Goal: Information Seeking & Learning: Learn about a topic

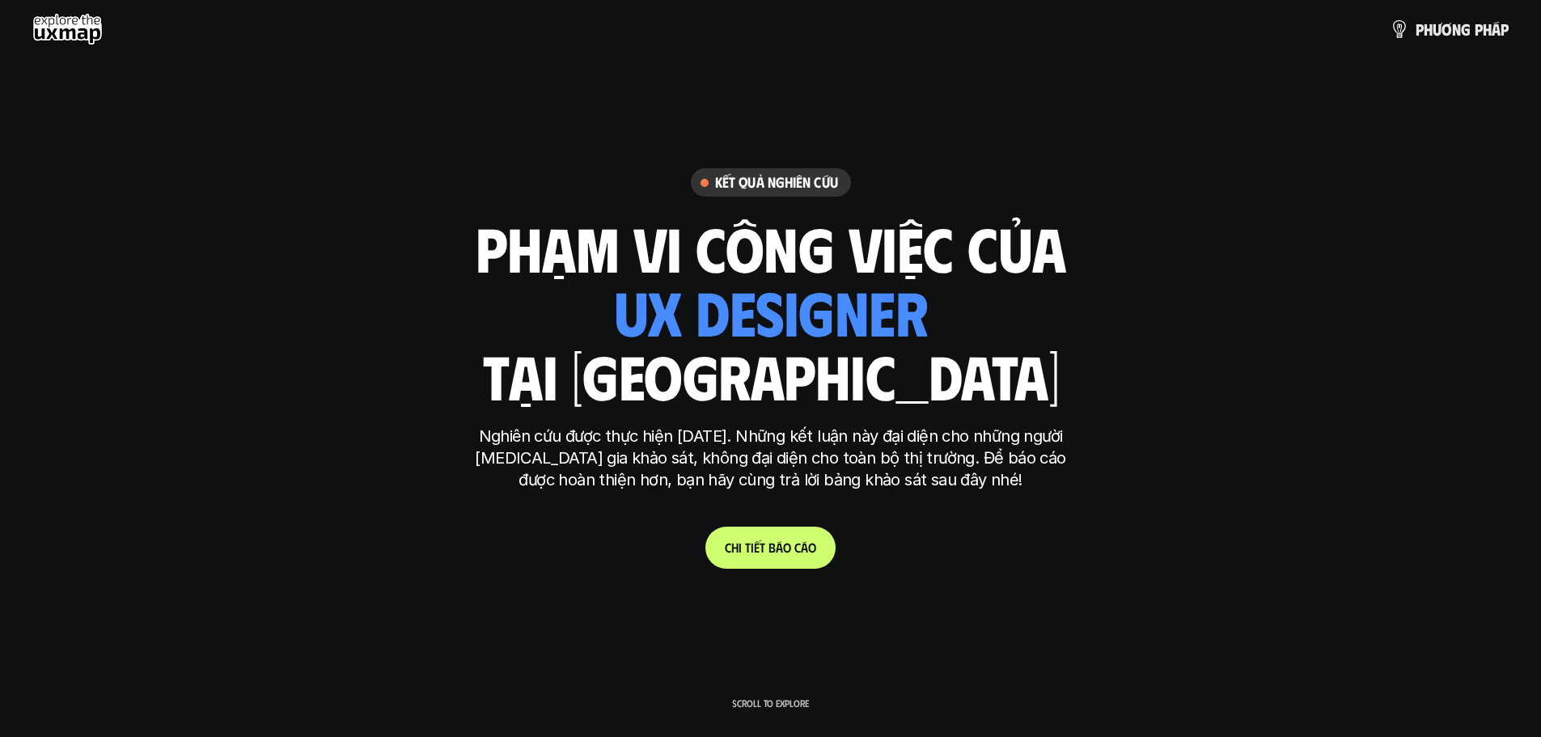
click at [762, 566] on link "C h i t i ế t b á o c á o" at bounding box center [771, 548] width 130 height 42
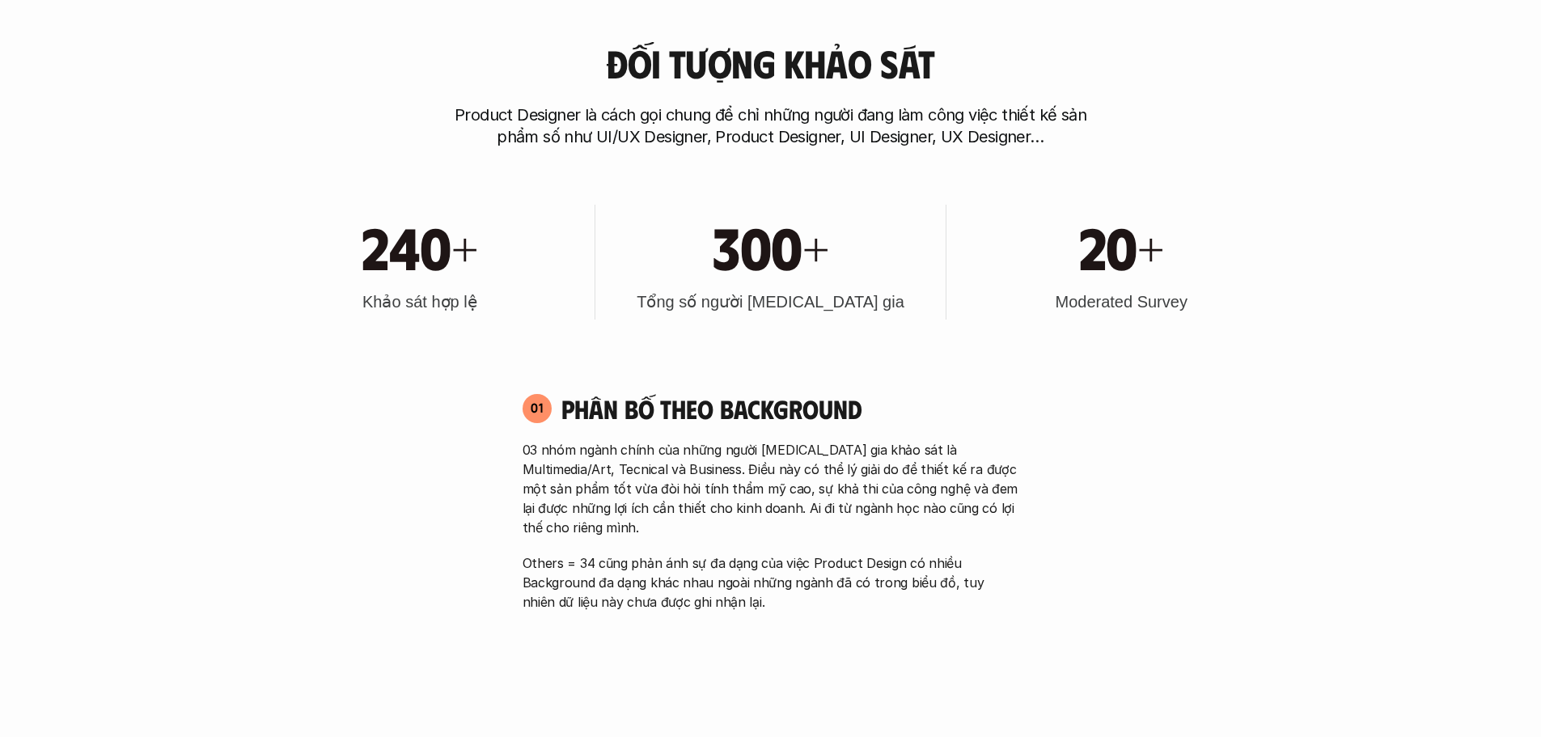
scroll to position [796, 0]
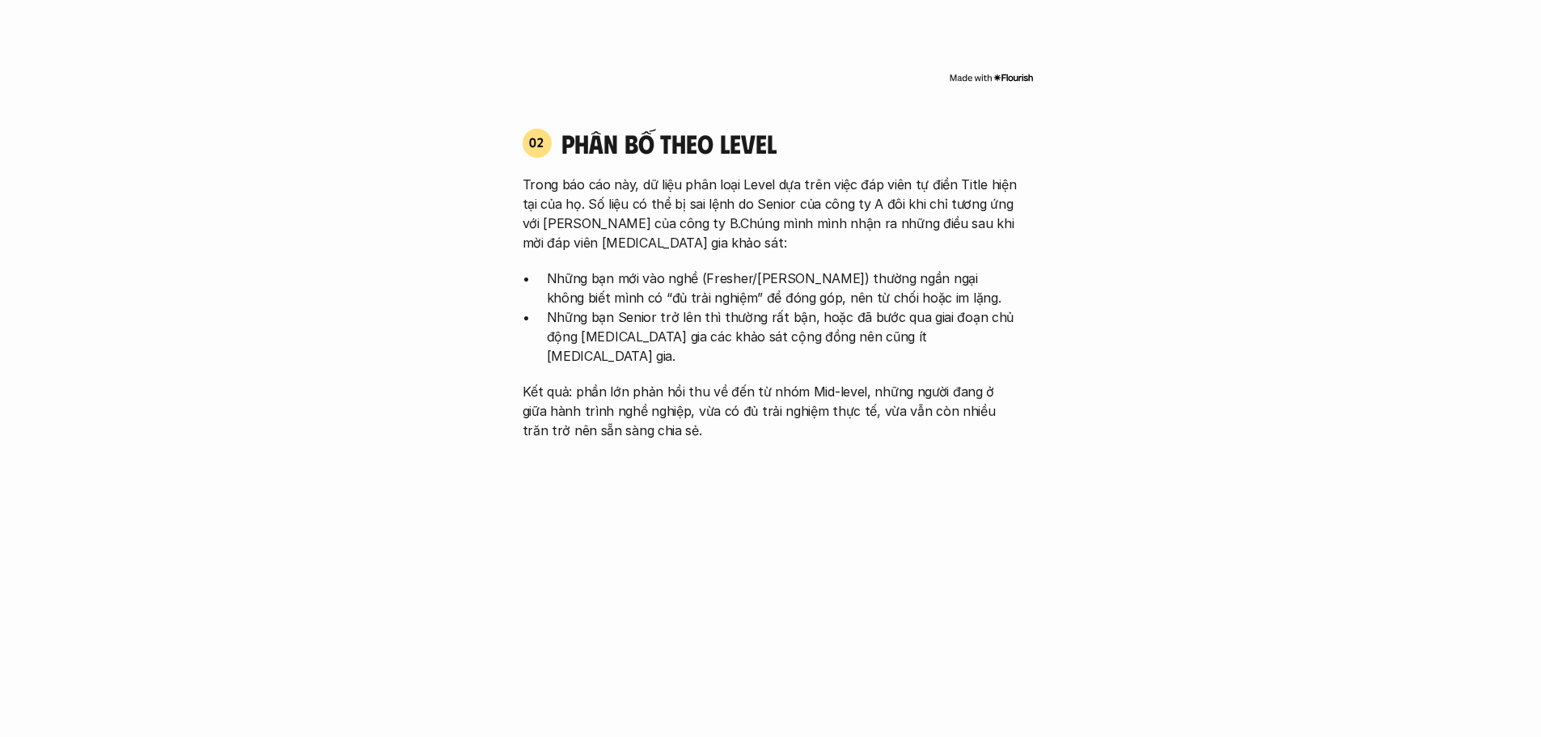
scroll to position [1686, 0]
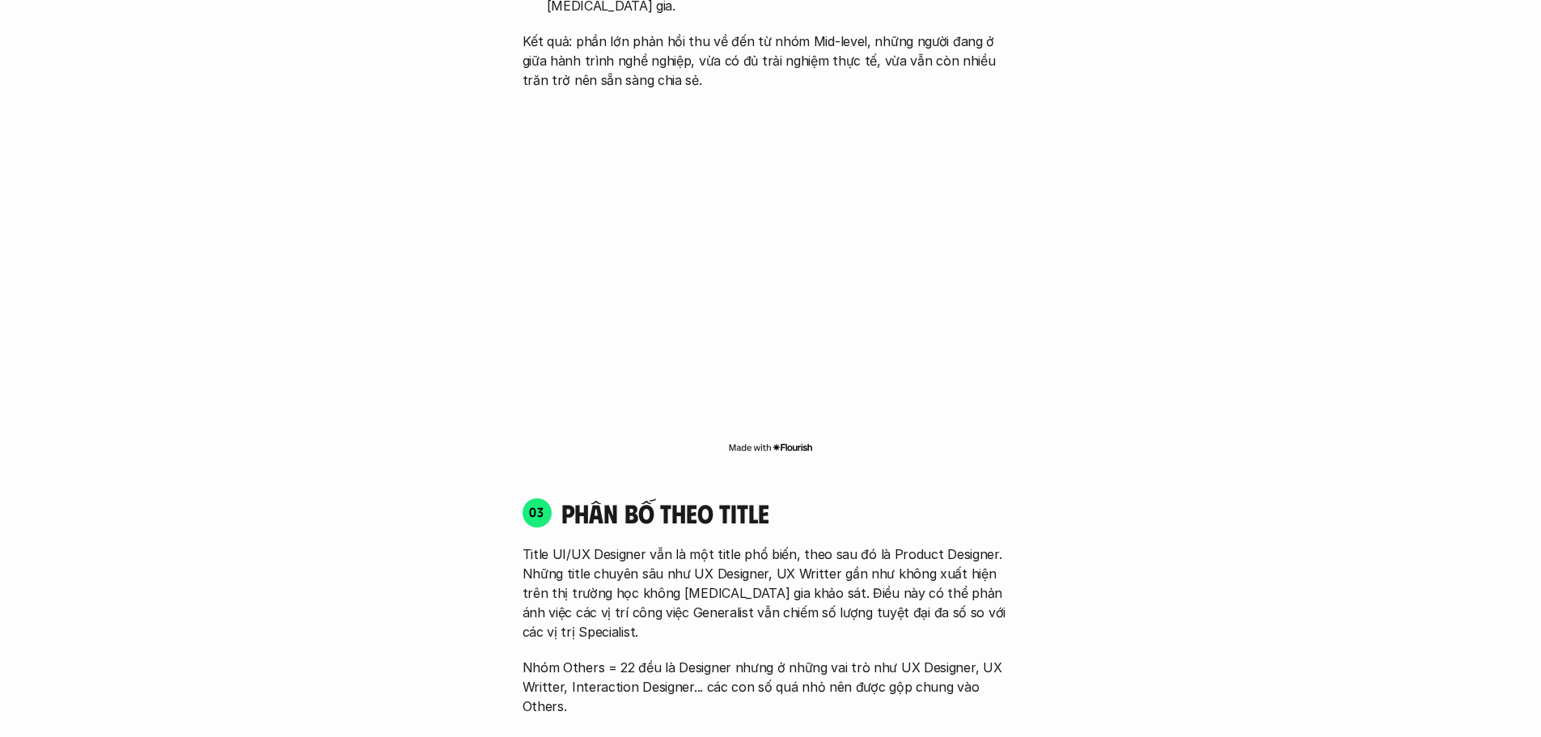
click at [1428, 307] on div "Đối tượng khảo sát Product Designer là cách gọi chung để chỉ những người đang l…" at bounding box center [771, 442] width 1412 height 3333
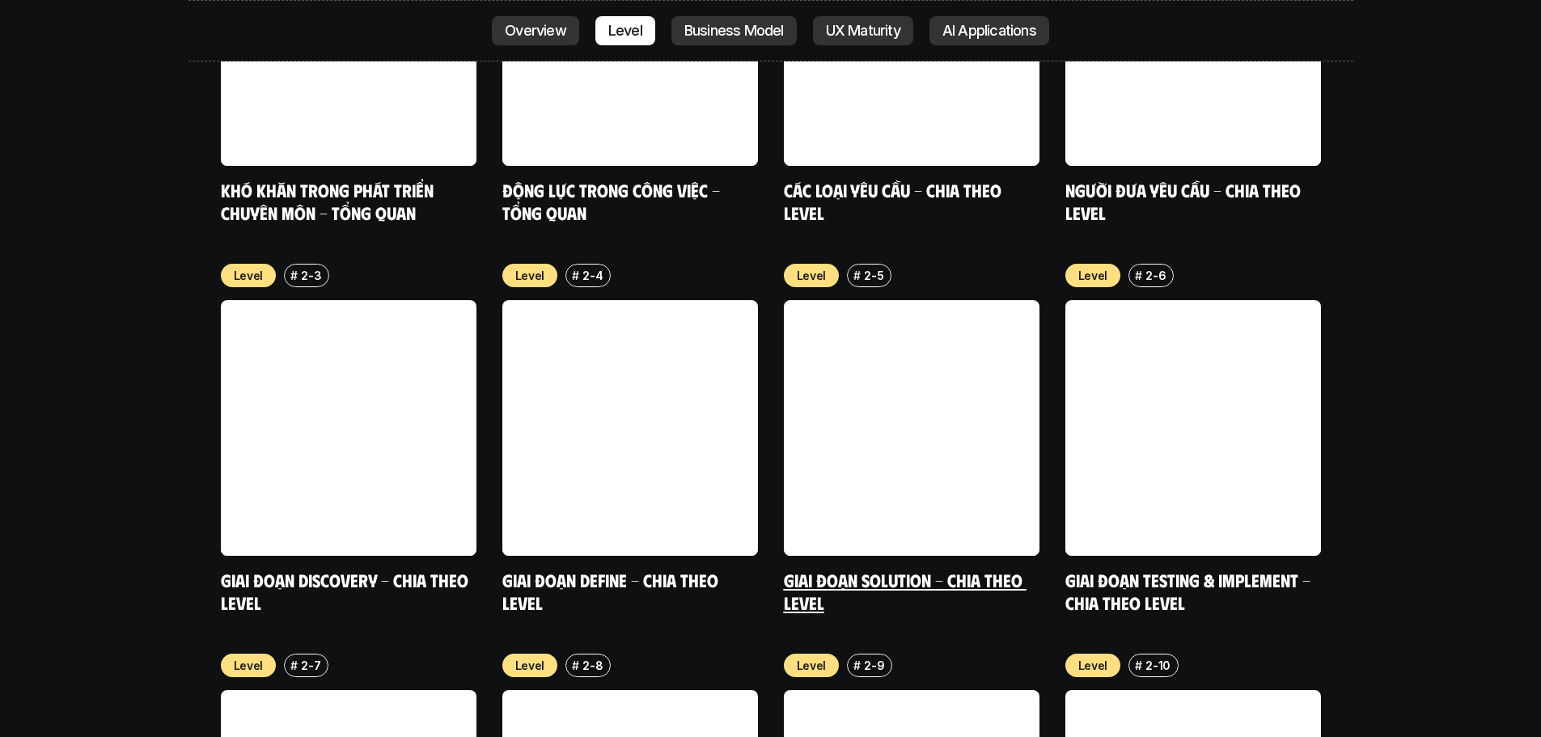
scroll to position [5813, 0]
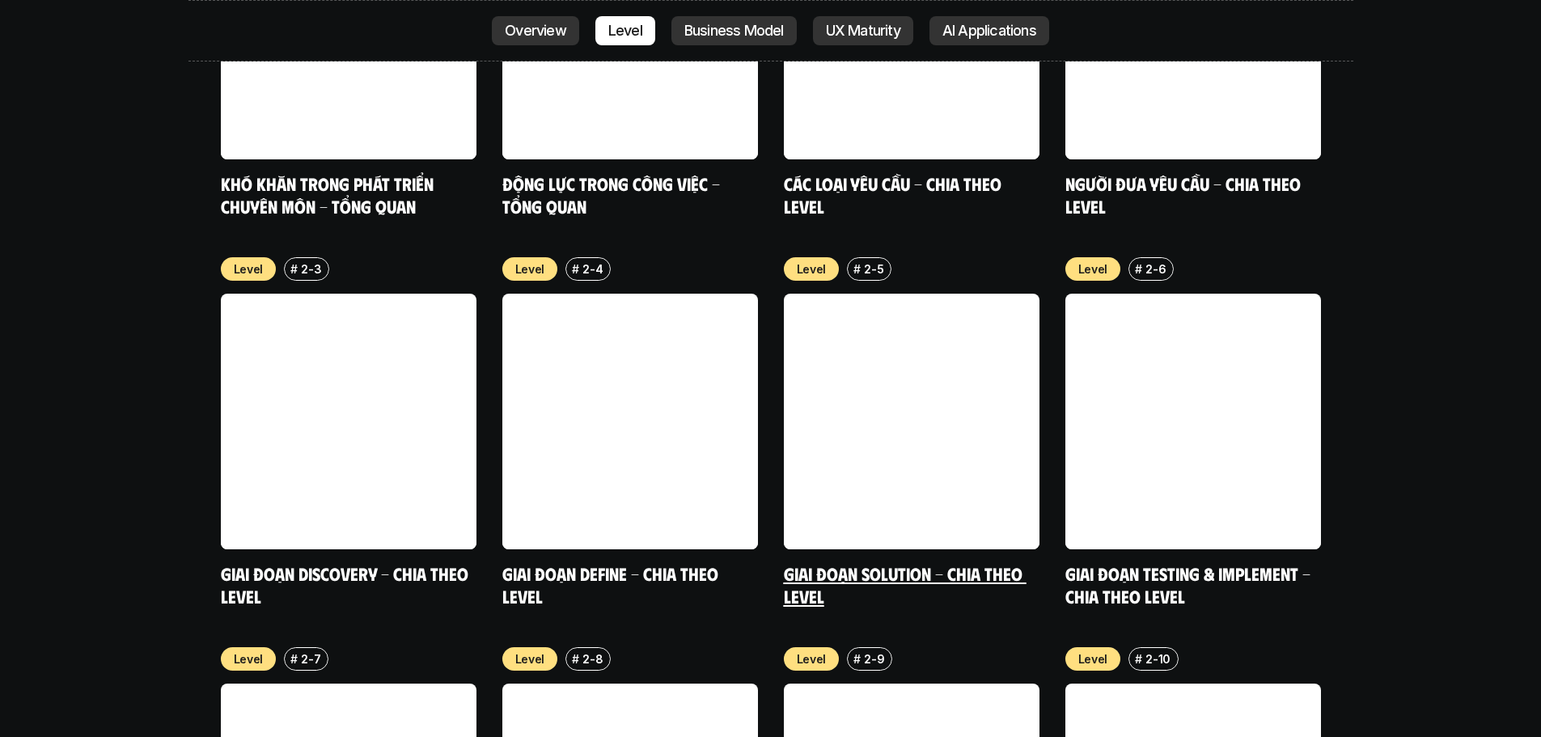
click at [893, 459] on div "Level # 2-5 Giai đoạn Solution - Chia theo Level" at bounding box center [912, 432] width 256 height 350
click at [905, 350] on link at bounding box center [912, 422] width 256 height 256
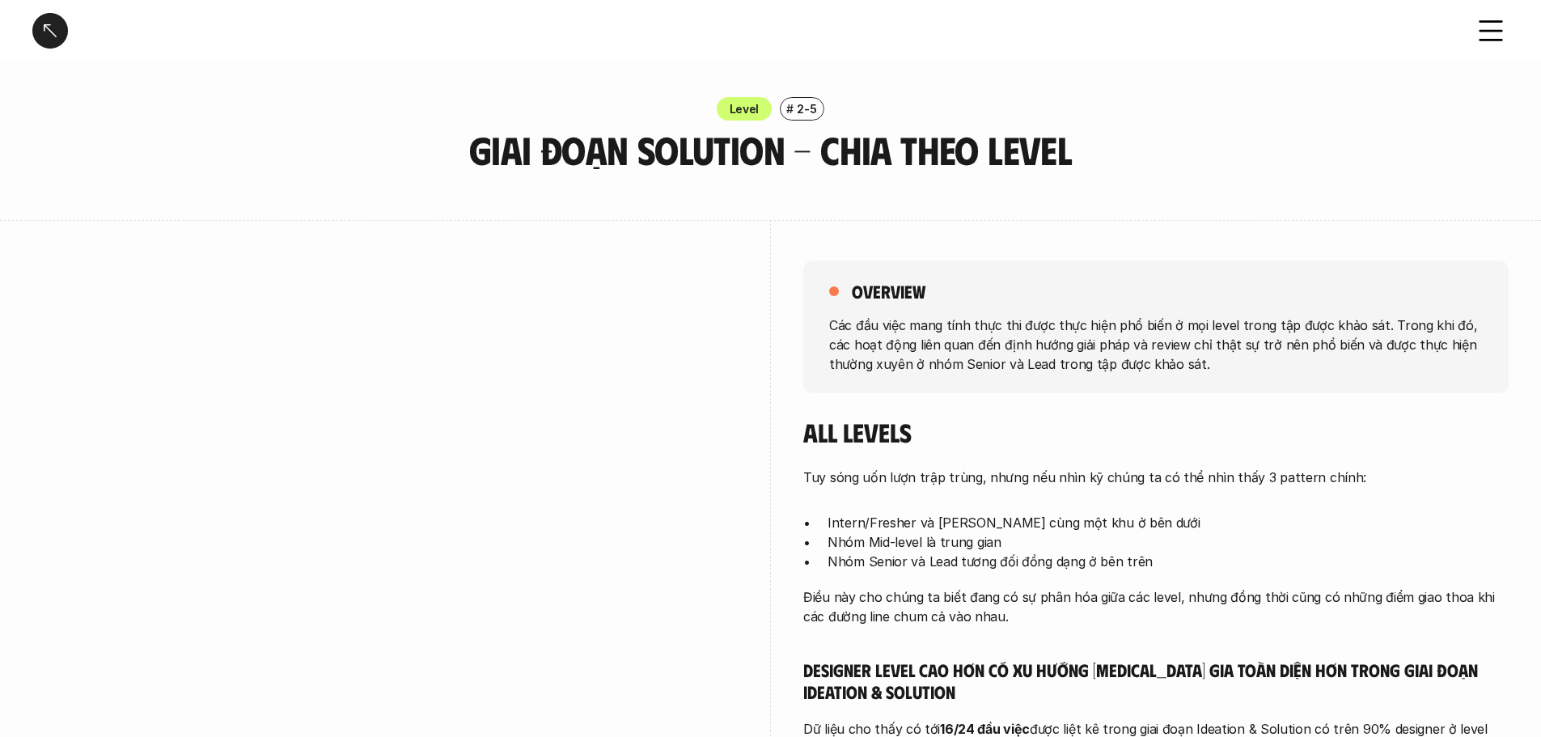
scroll to position [405, 0]
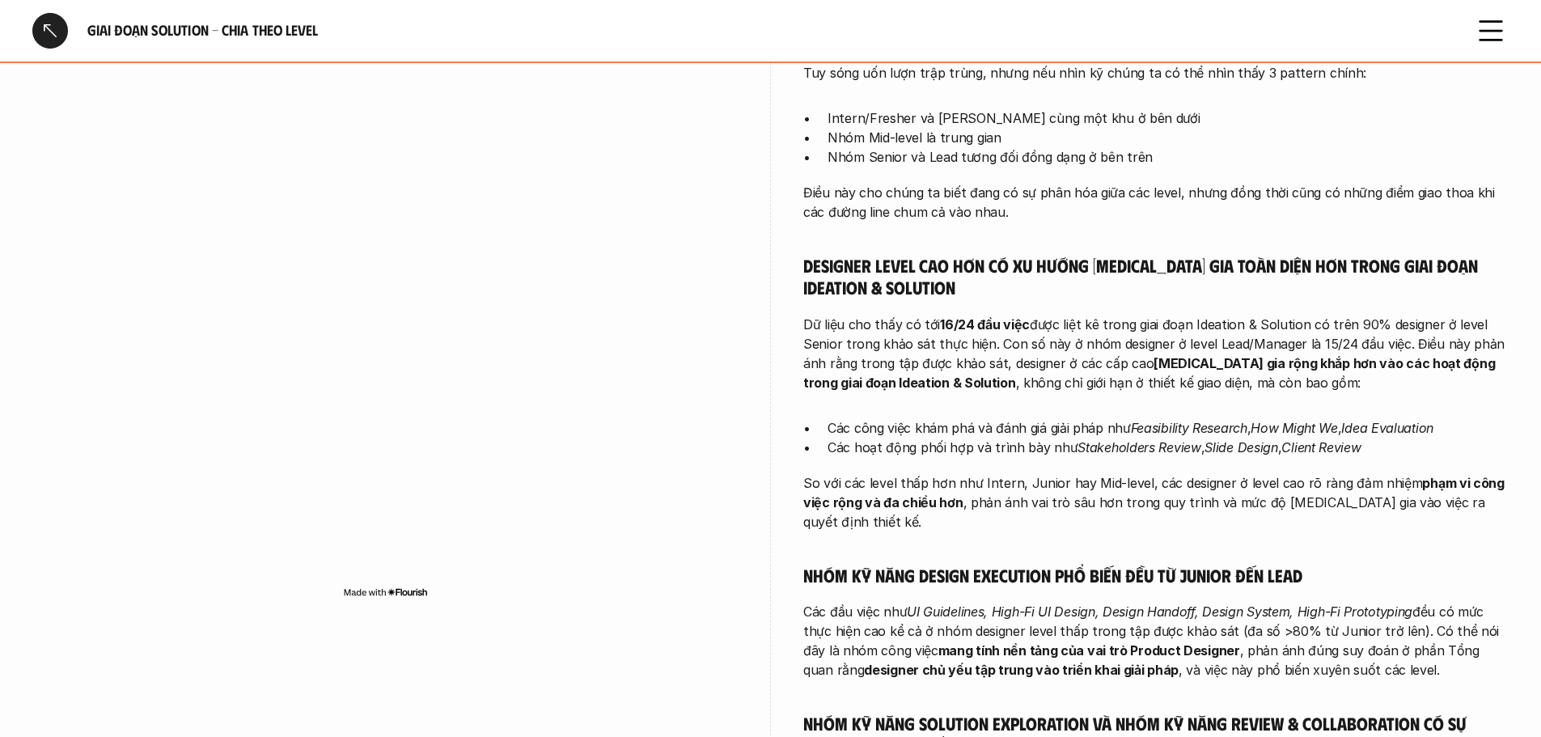
click at [50, 22] on div at bounding box center [50, 31] width 36 height 36
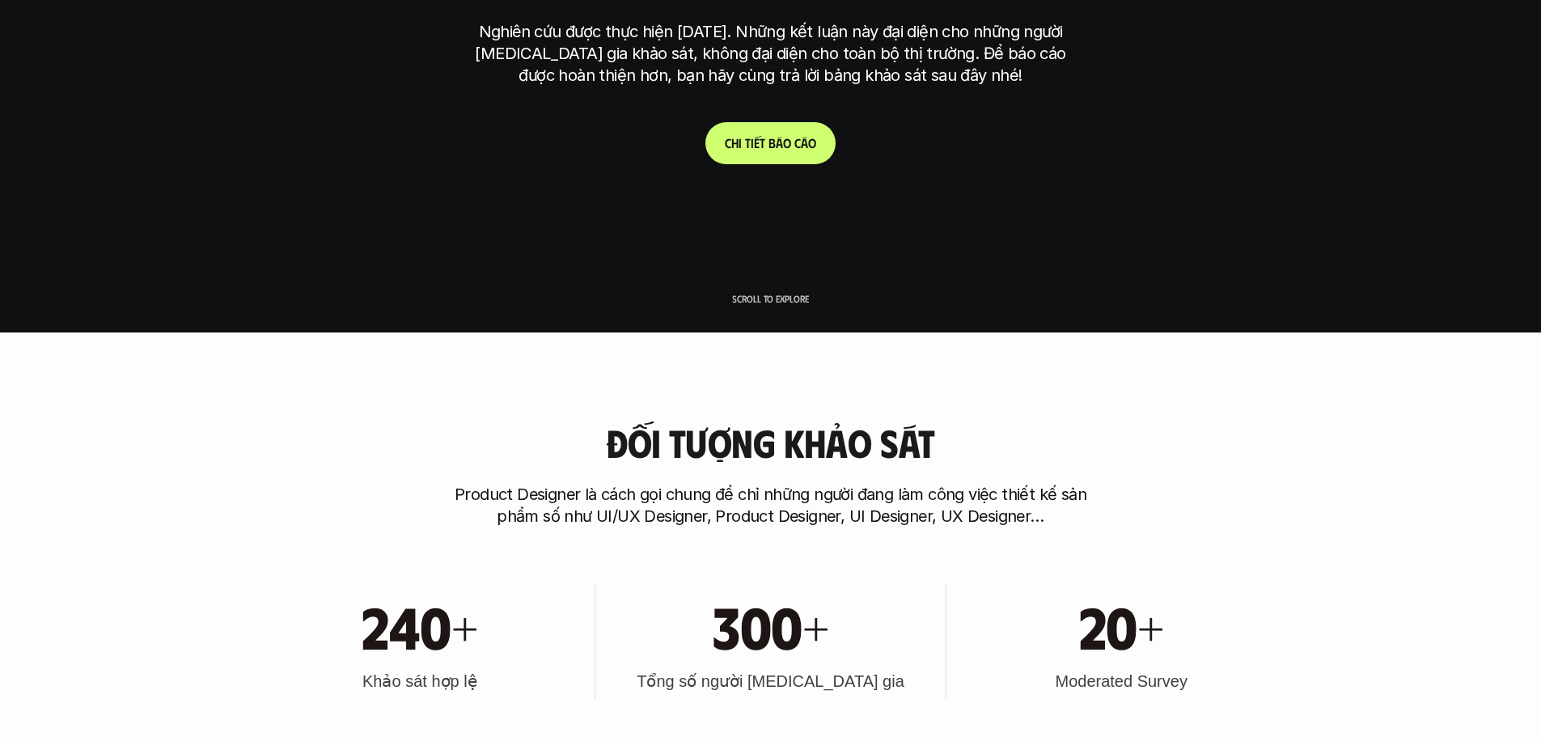
scroll to position [4714, 0]
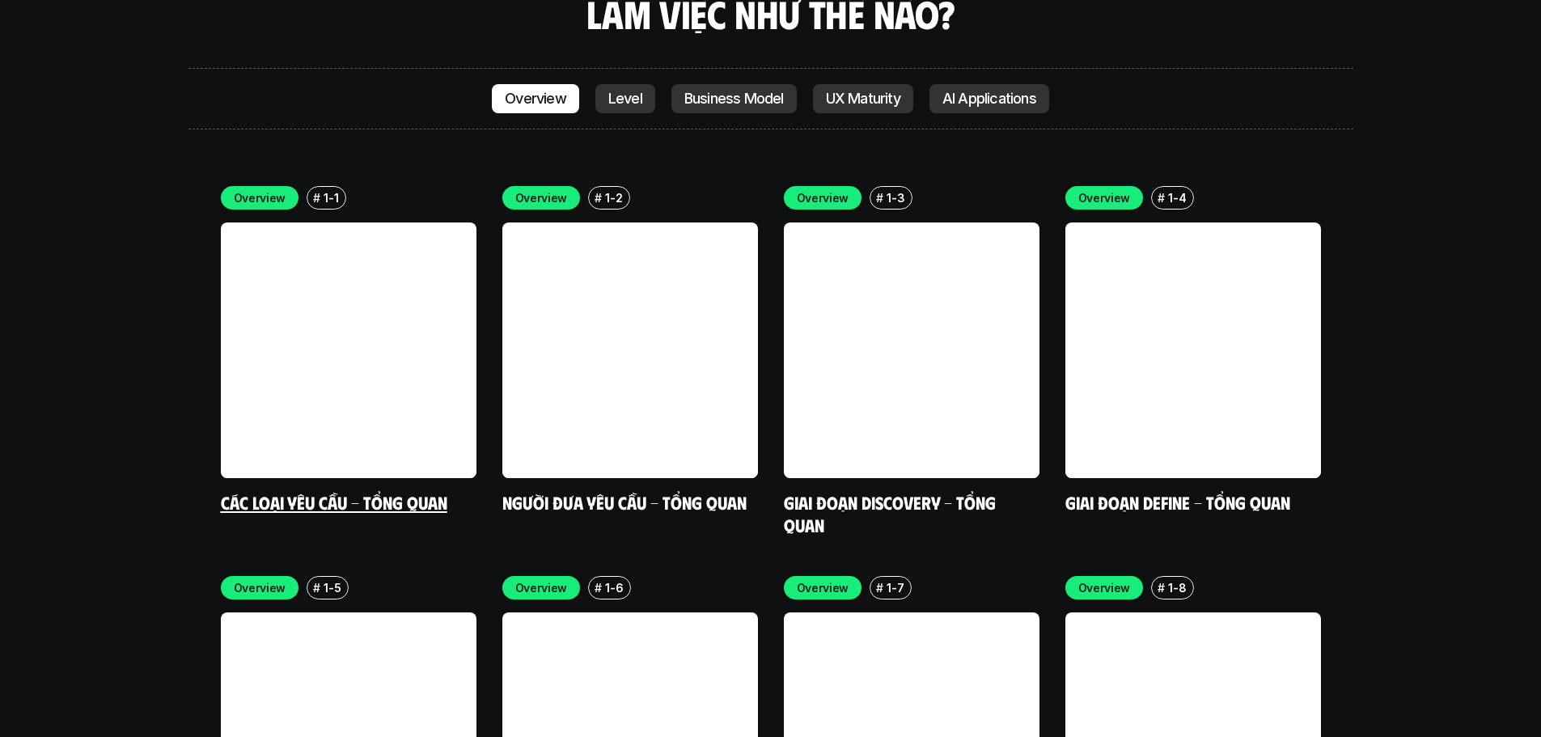
click at [365, 277] on link at bounding box center [349, 351] width 256 height 256
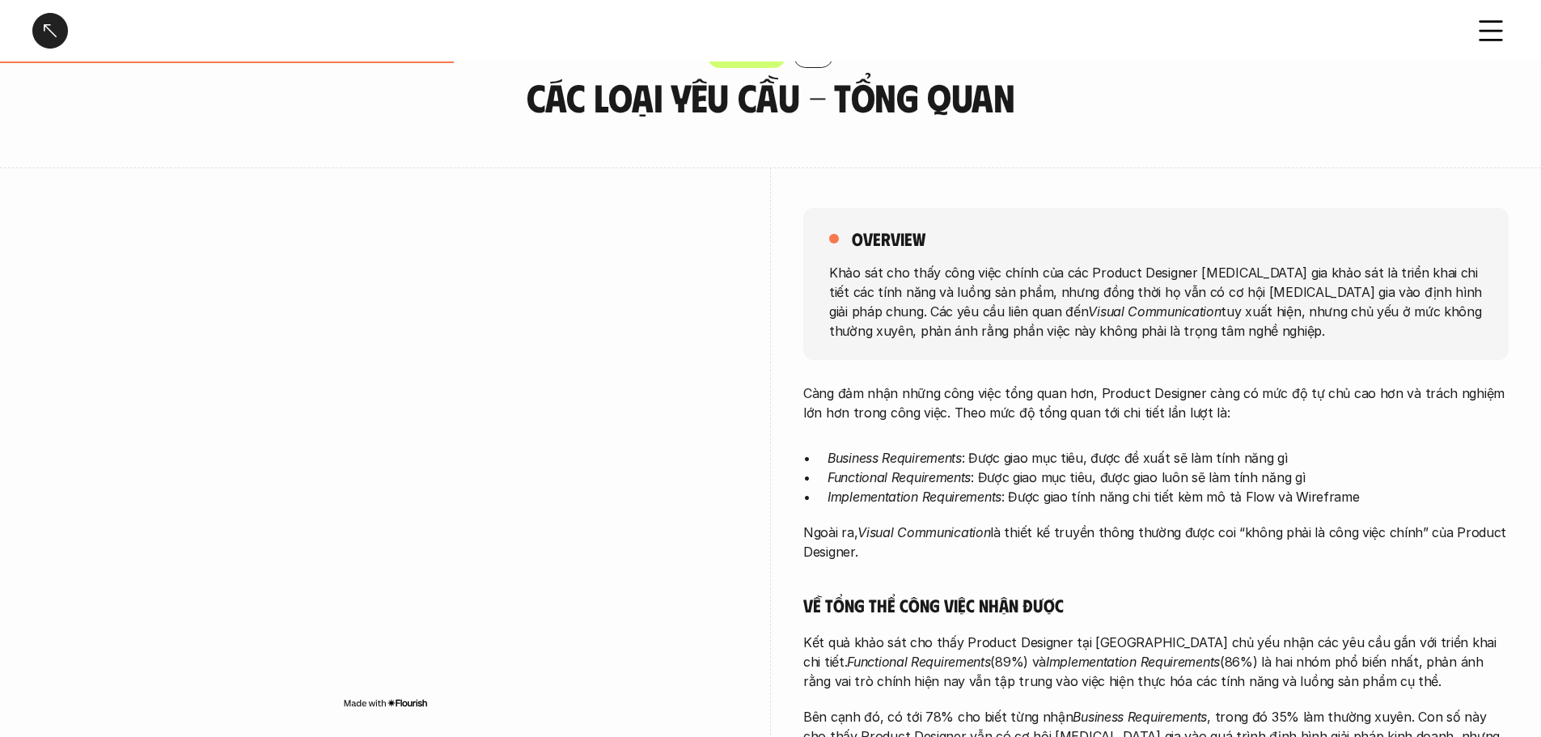
scroll to position [81, 0]
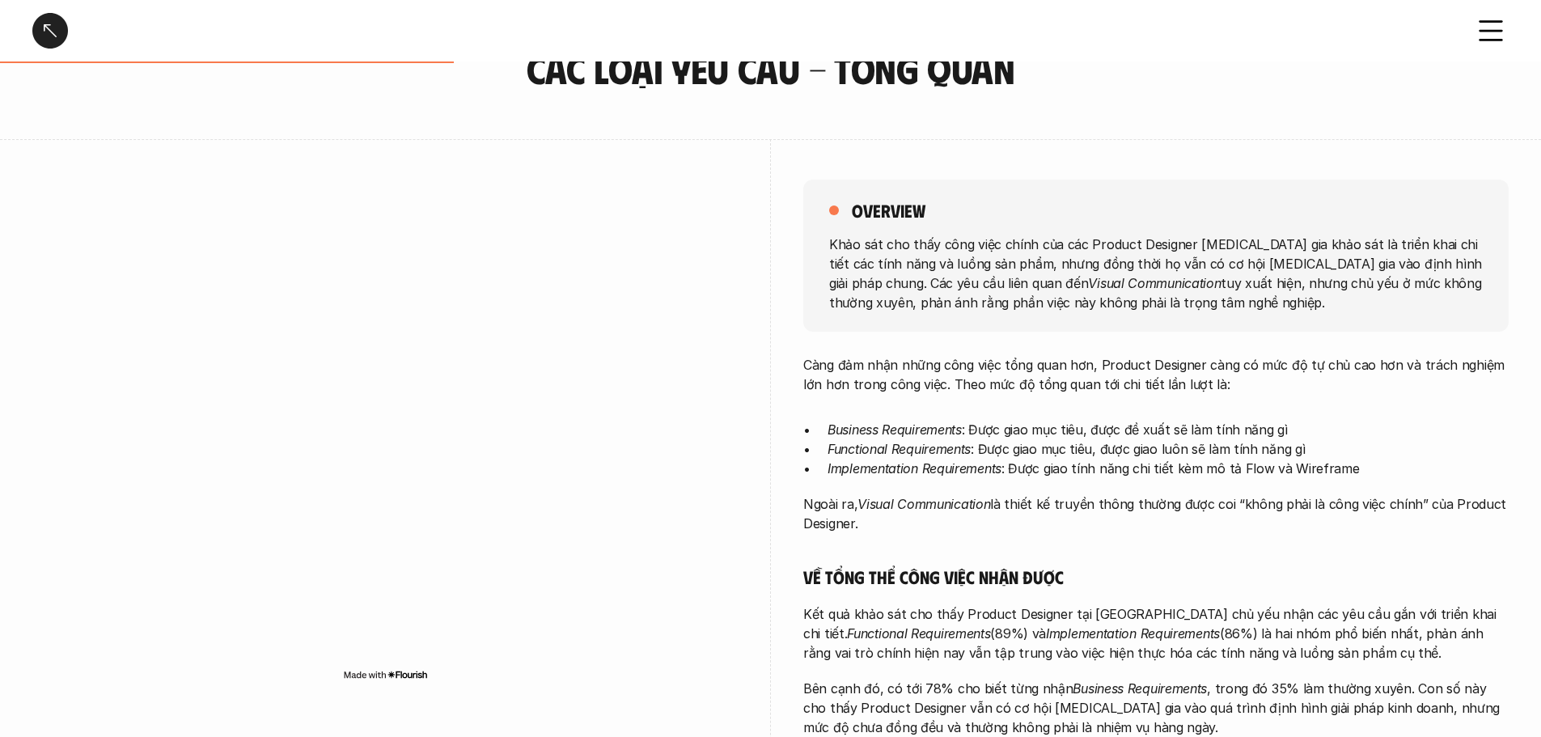
drag, startPoint x: 945, startPoint y: 239, endPoint x: 1249, endPoint y: 296, distance: 309.6
click at [1249, 296] on p "Khảo sát cho thấy công việc chính của các Product Designer [MEDICAL_DATA] gia k…" at bounding box center [1156, 273] width 654 height 78
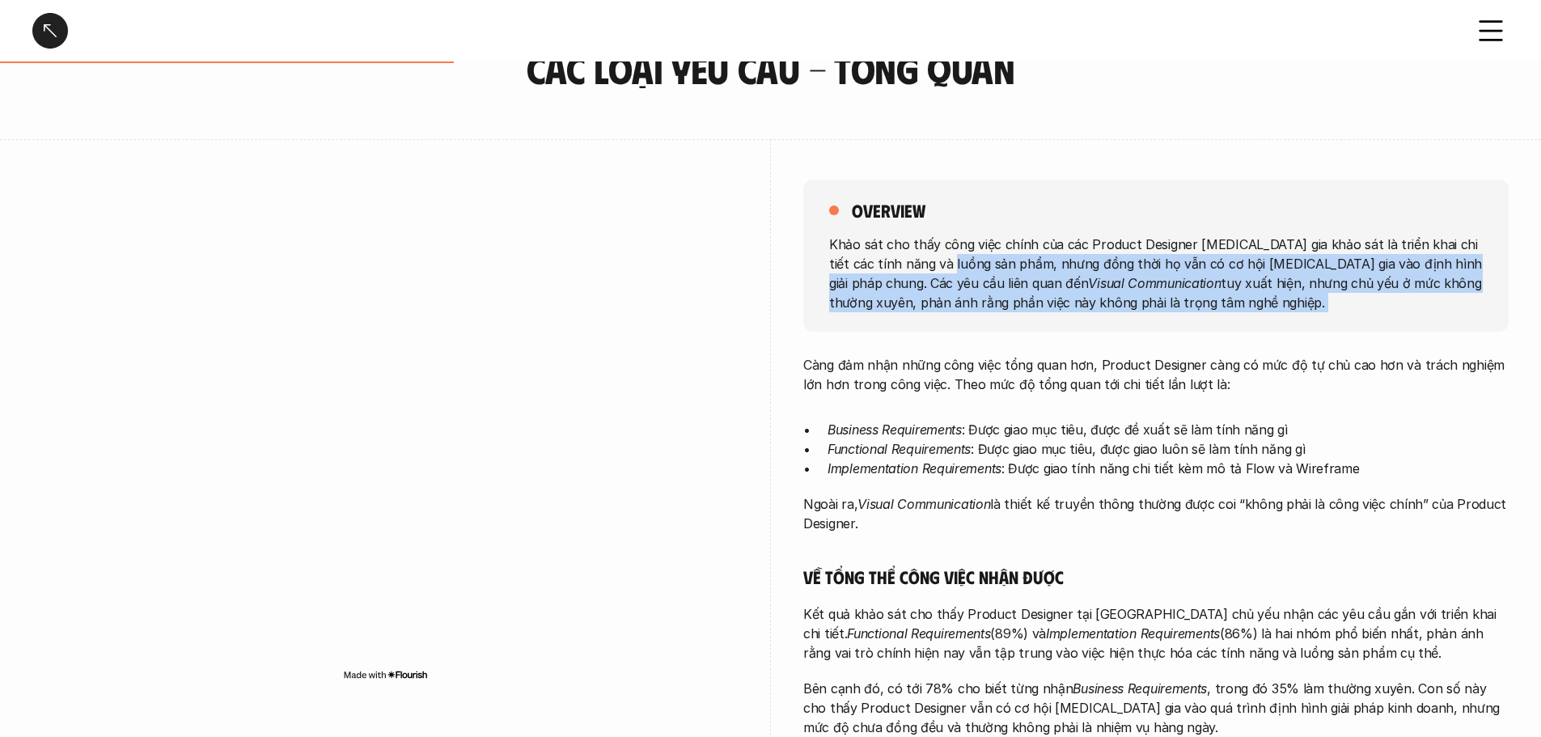
drag, startPoint x: 1248, startPoint y: 296, endPoint x: 939, endPoint y: 263, distance: 310.9
click at [939, 263] on p "Khảo sát cho thấy công việc chính của các Product Designer [MEDICAL_DATA] gia k…" at bounding box center [1156, 273] width 654 height 78
drag, startPoint x: 939, startPoint y: 263, endPoint x: 1252, endPoint y: 311, distance: 315.9
click at [1252, 311] on p "Khảo sát cho thấy công việc chính của các Product Designer [MEDICAL_DATA] gia k…" at bounding box center [1156, 273] width 654 height 78
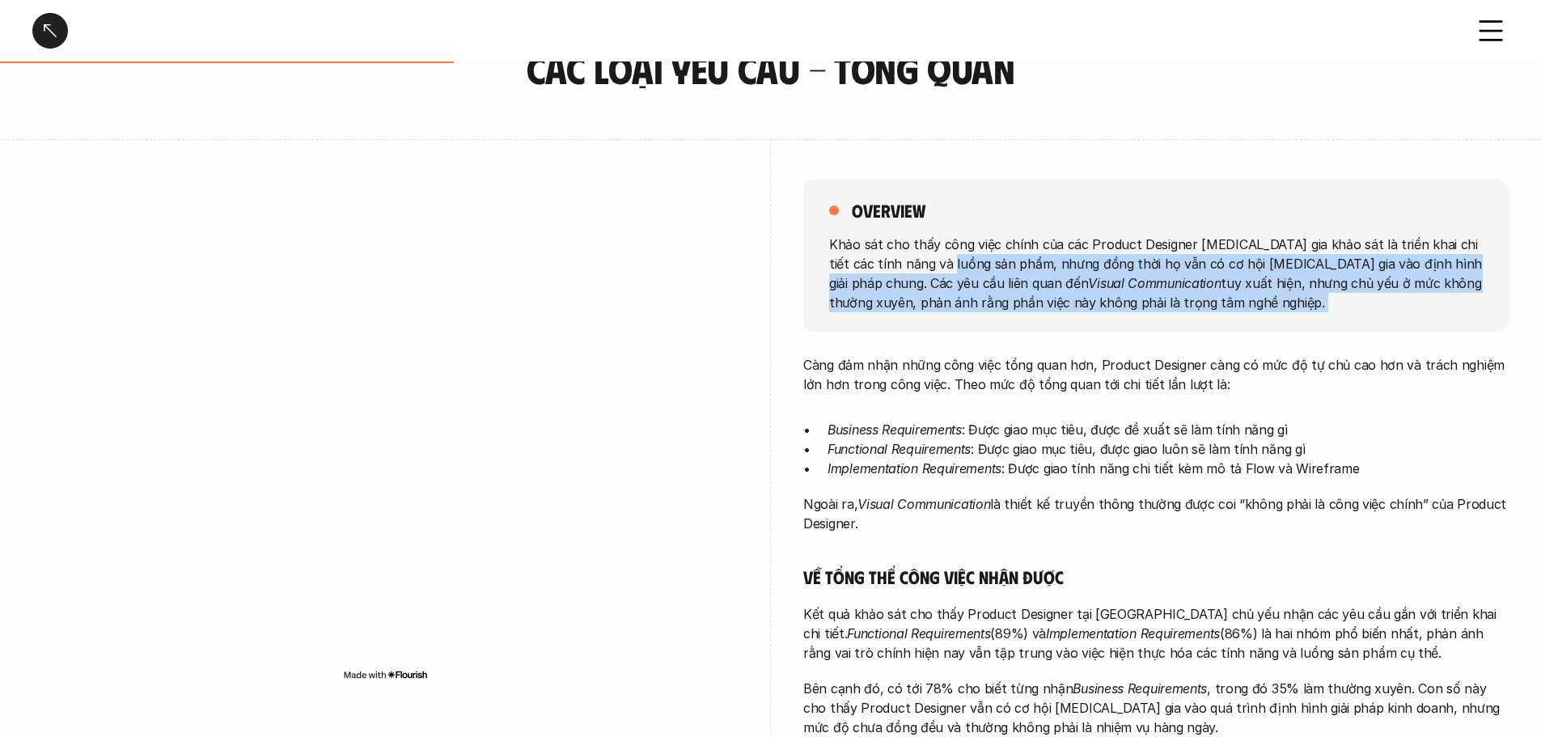
click at [1241, 311] on div at bounding box center [1241, 311] width 0 height 0
click at [1206, 295] on p "Khảo sát cho thấy công việc chính của các Product Designer [MEDICAL_DATA] gia k…" at bounding box center [1156, 273] width 654 height 78
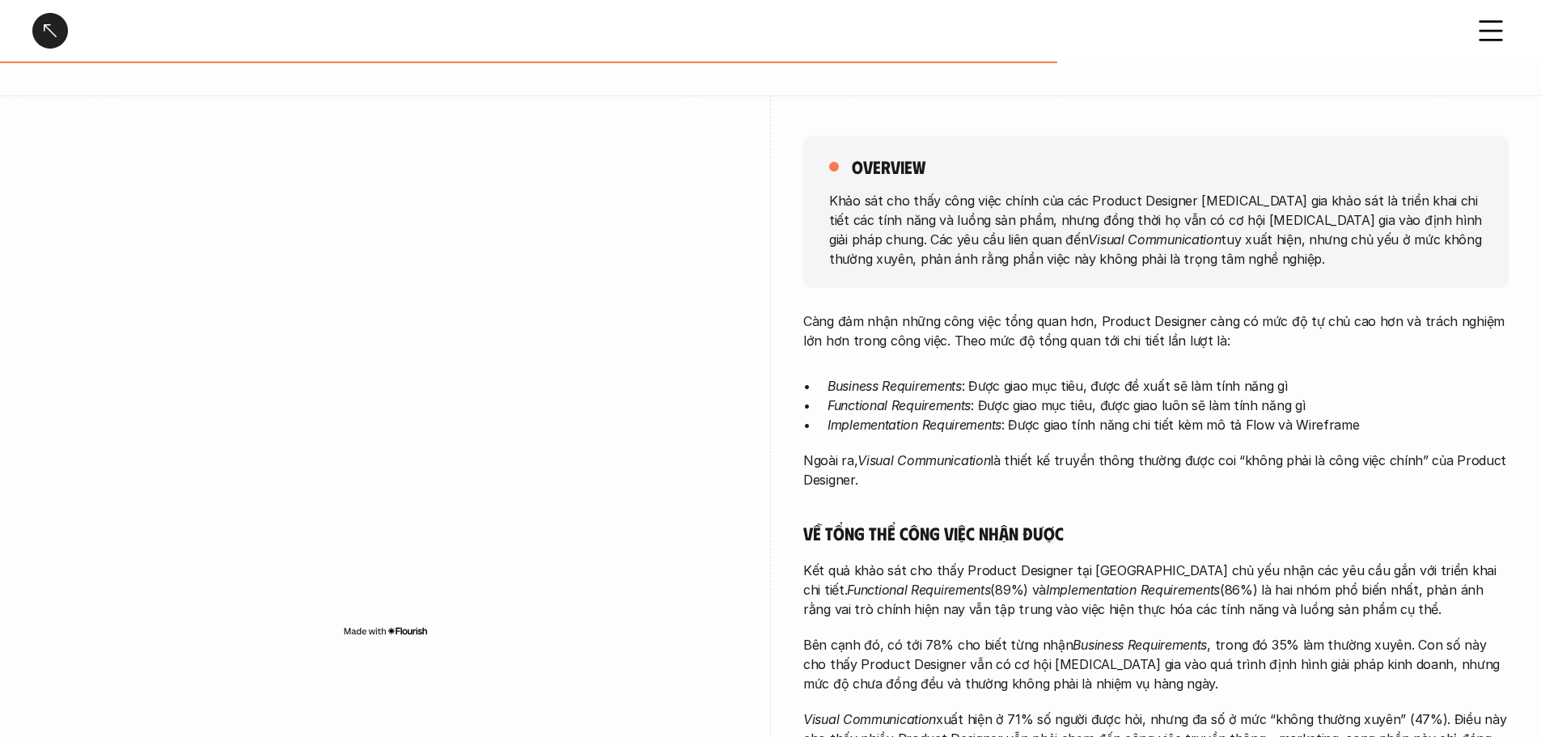
scroll to position [162, 0]
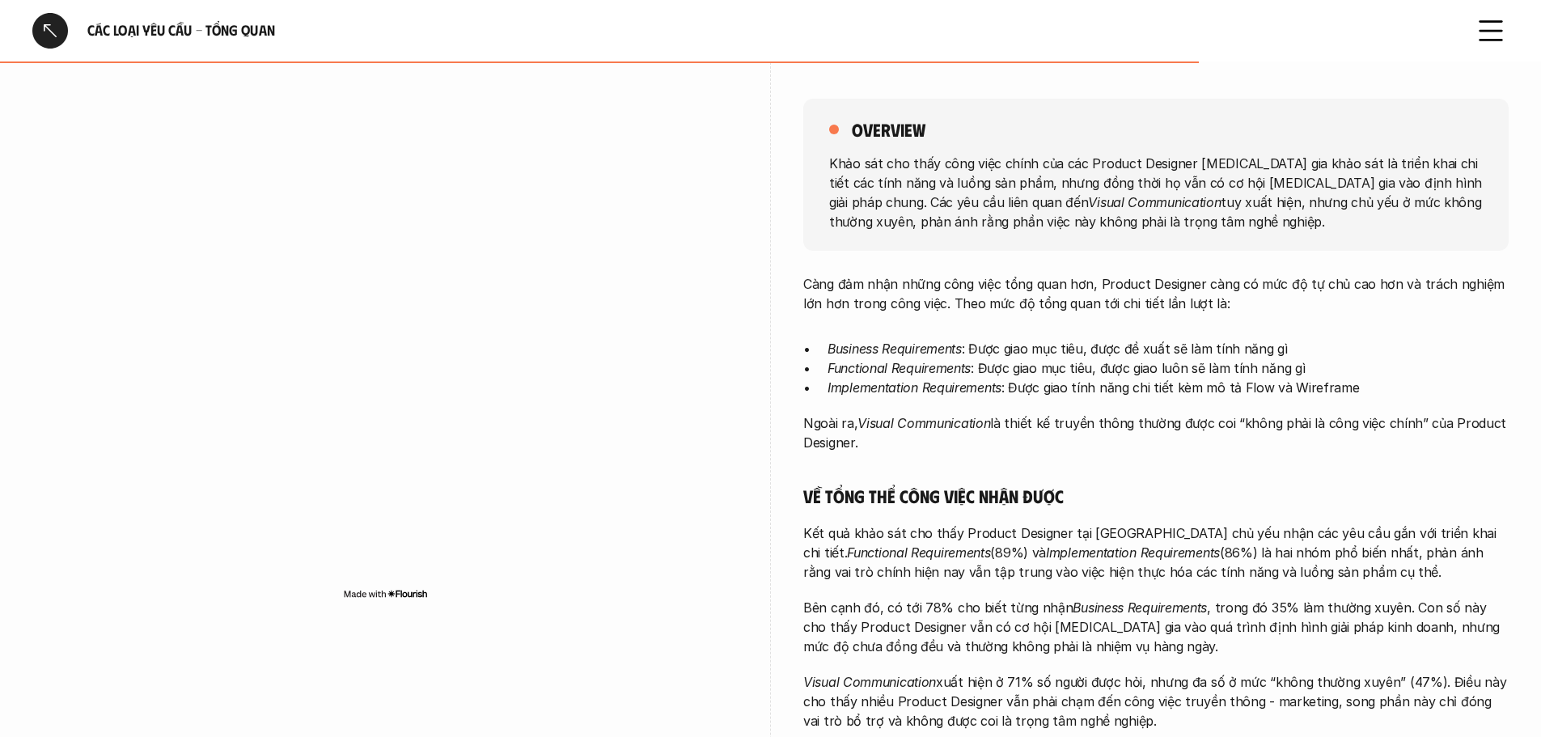
click at [1158, 498] on h5 "Về tổng thể công việc nhận được" at bounding box center [1156, 496] width 706 height 23
click at [1249, 516] on div "Càng đảm nhận những công việc tổng quan hơn, Product Designer càng có mức độ tự…" at bounding box center [1156, 613] width 706 height 679
click at [1506, 26] on icon at bounding box center [1491, 31] width 36 height 36
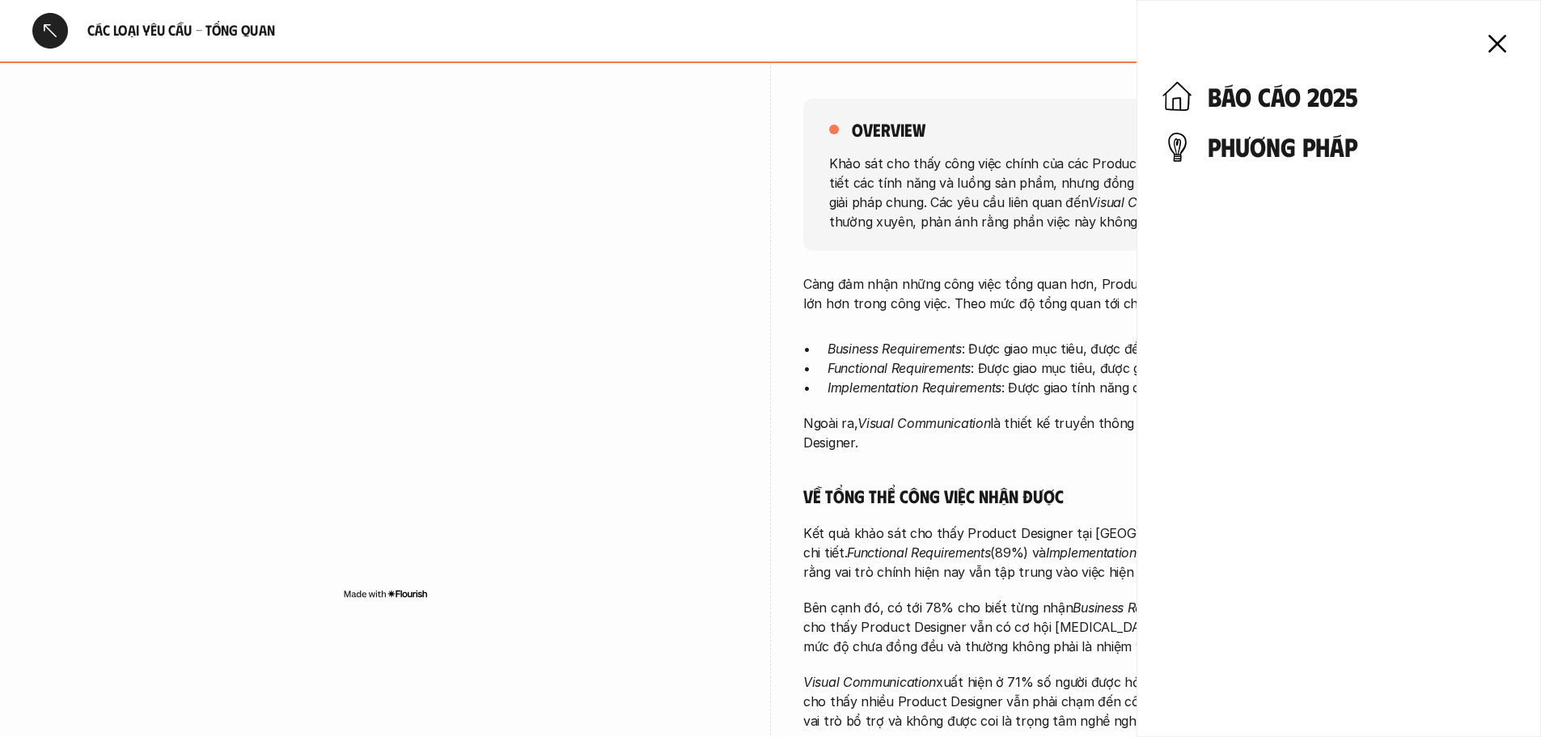
click at [1517, 28] on div "báo cáo 2025 phương pháp" at bounding box center [1339, 368] width 405 height 737
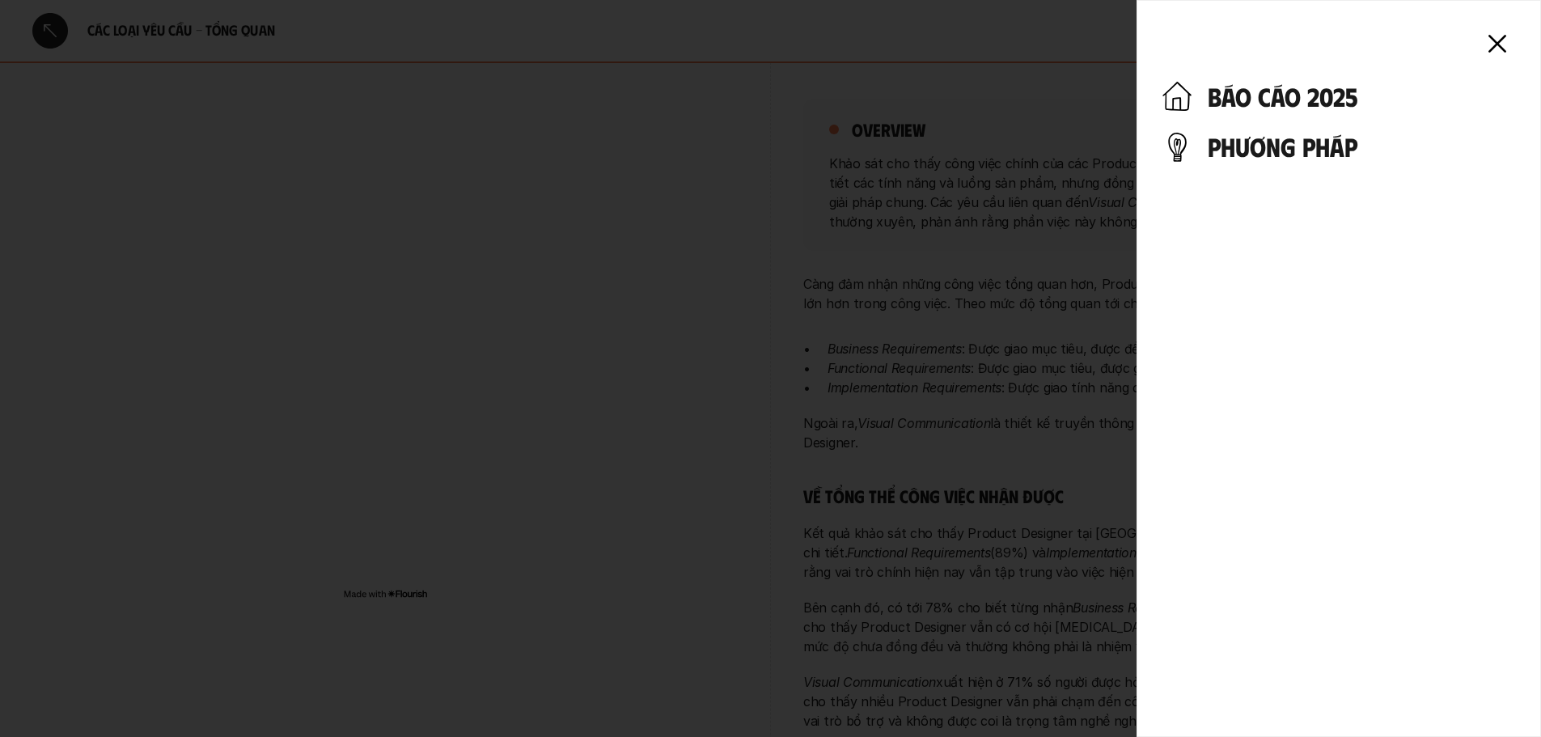
click at [1507, 43] on icon at bounding box center [1498, 44] width 36 height 36
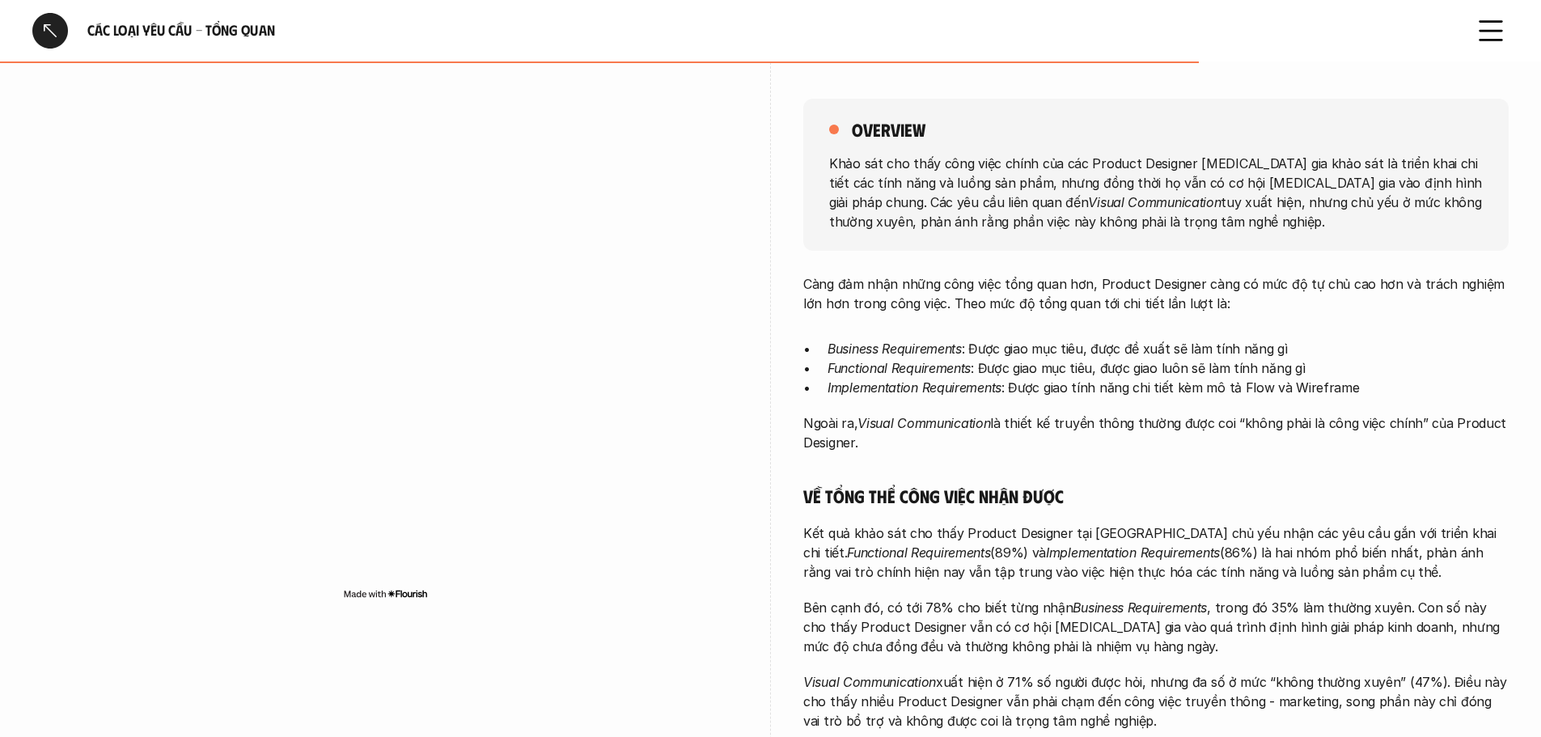
click at [1313, 426] on p "Ngoài ra, Visual Communication là thiết kế truyền thông thường được coi “không …" at bounding box center [1156, 432] width 706 height 39
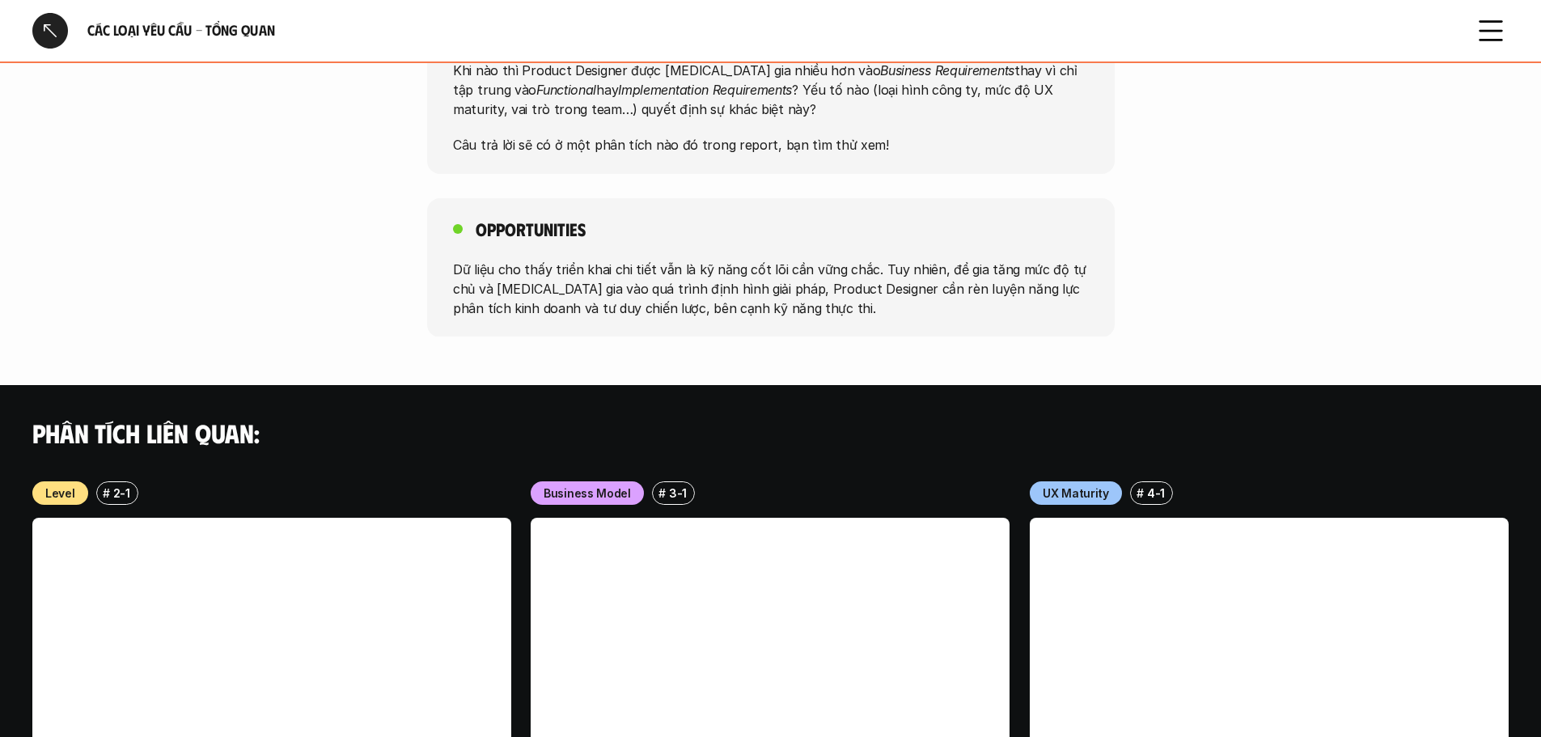
scroll to position [1214, 0]
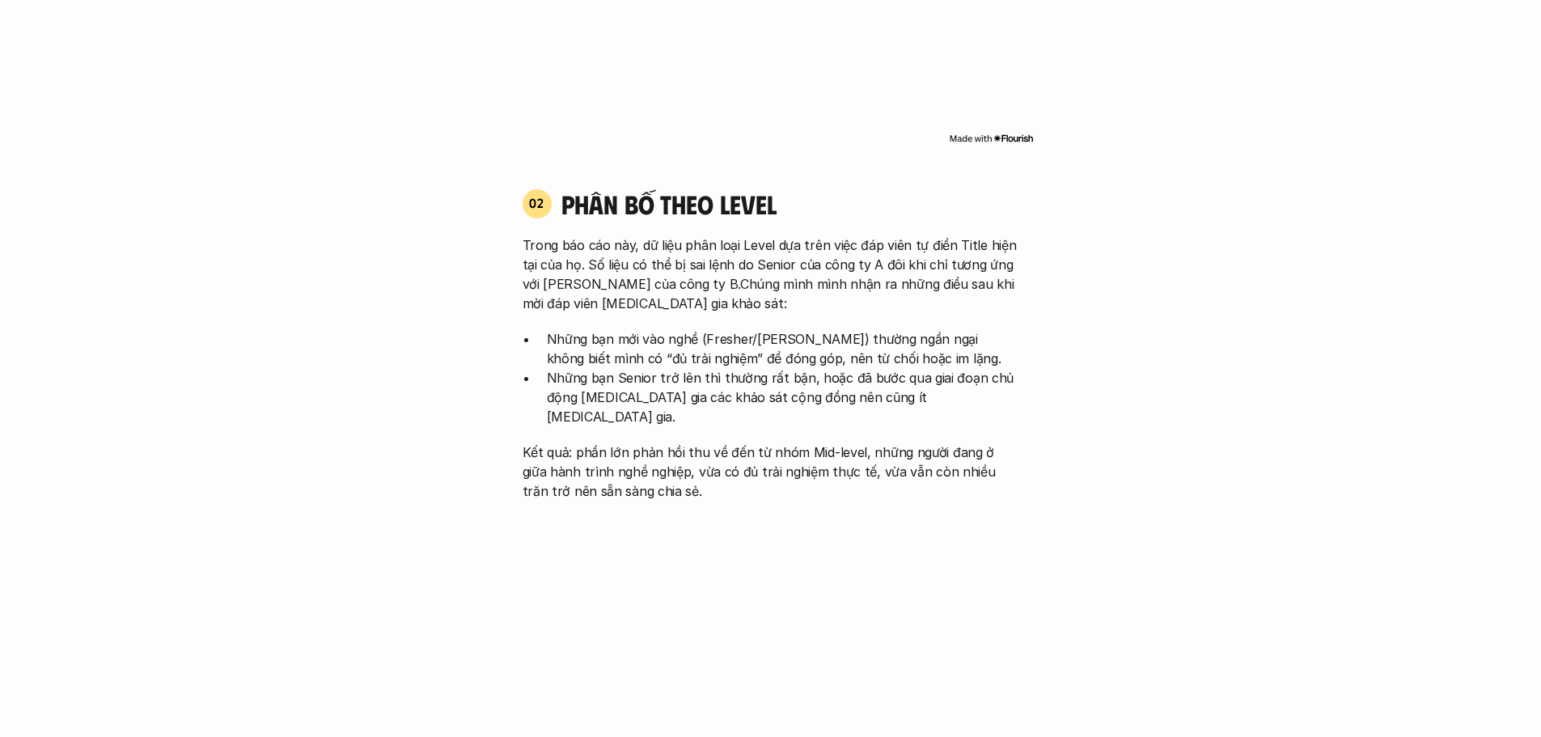
scroll to position [4714, 0]
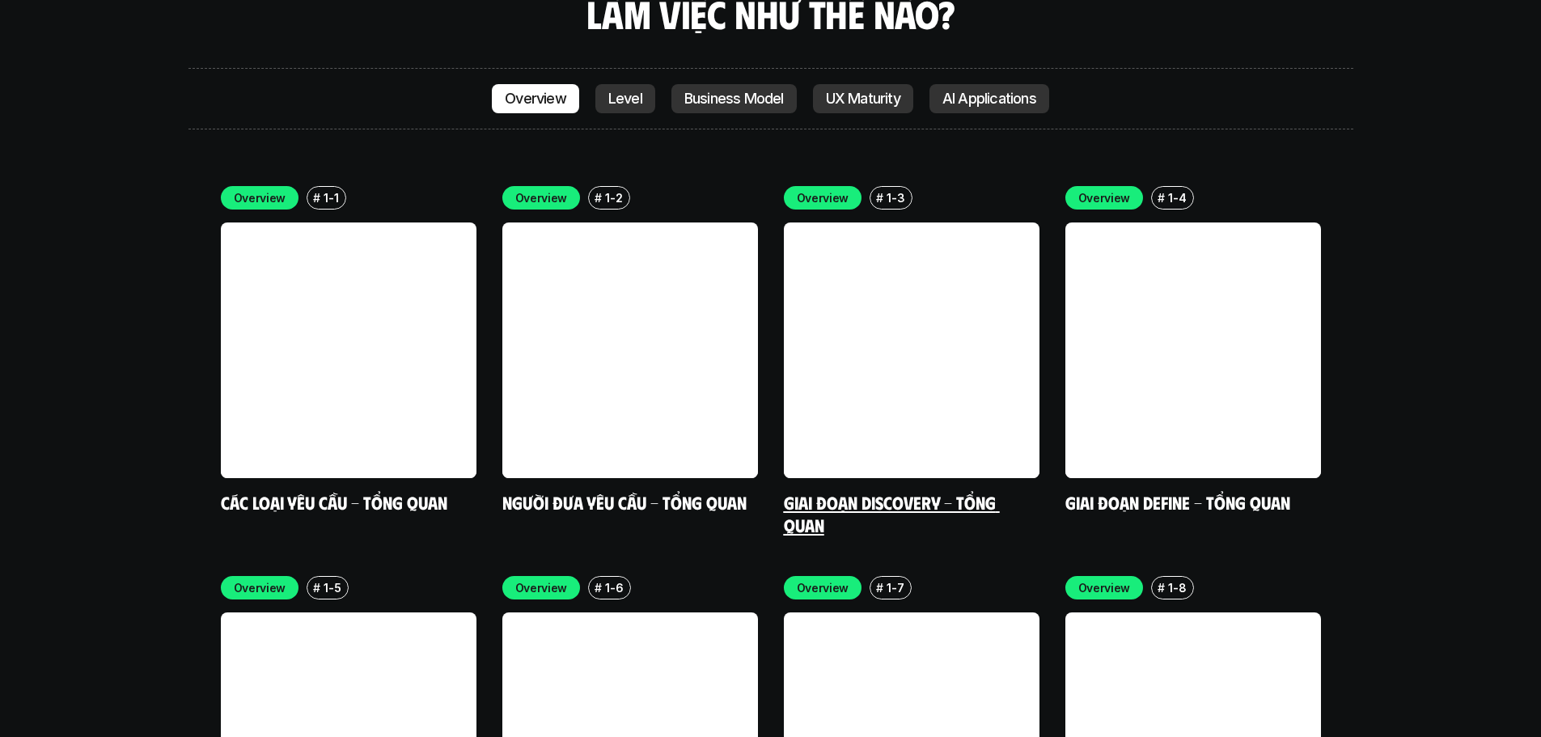
click at [839, 391] on div "Overview # 1-3 Giai đoạn Discovery - Tổng quan" at bounding box center [912, 361] width 256 height 350
click at [810, 223] on link at bounding box center [912, 351] width 256 height 256
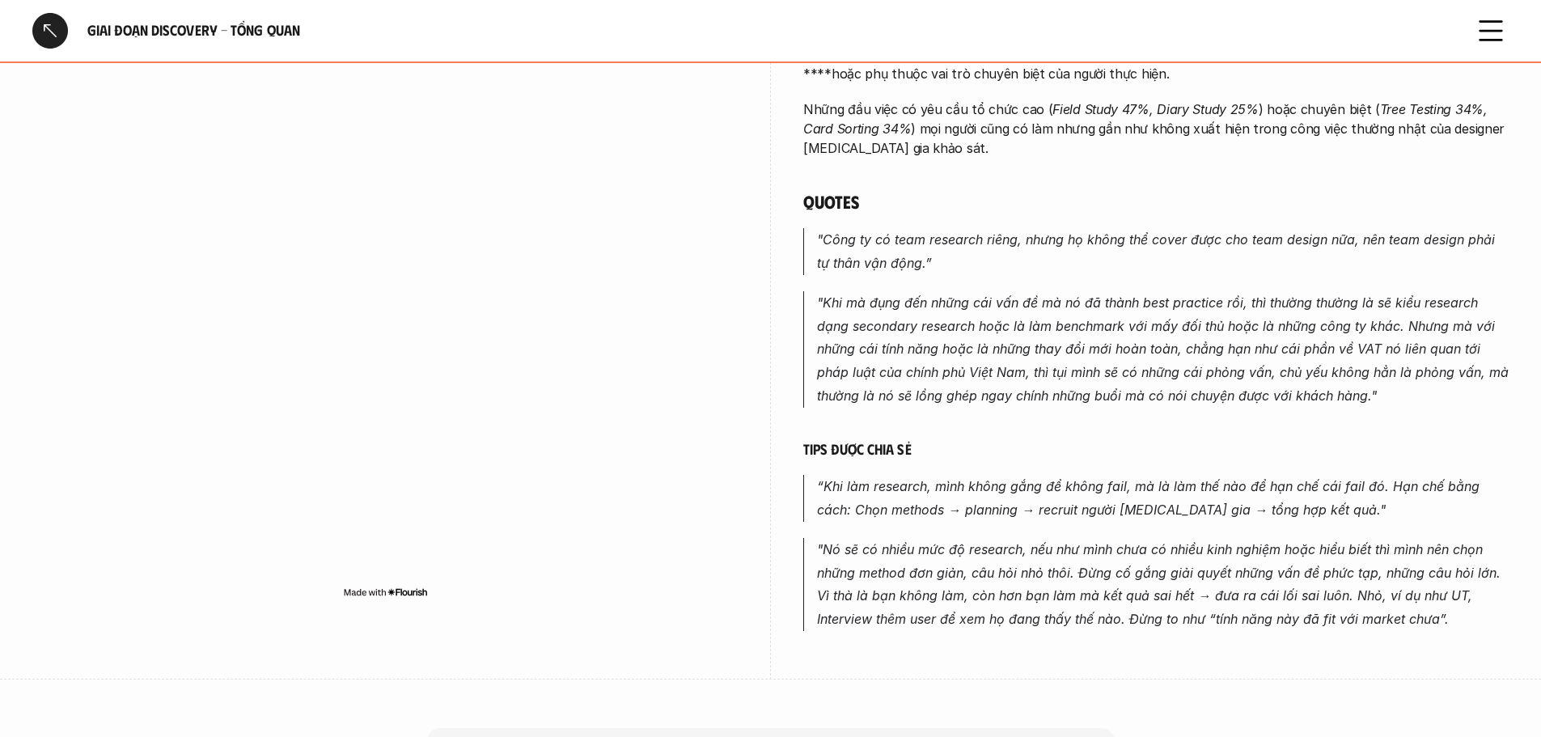
scroll to position [809, 0]
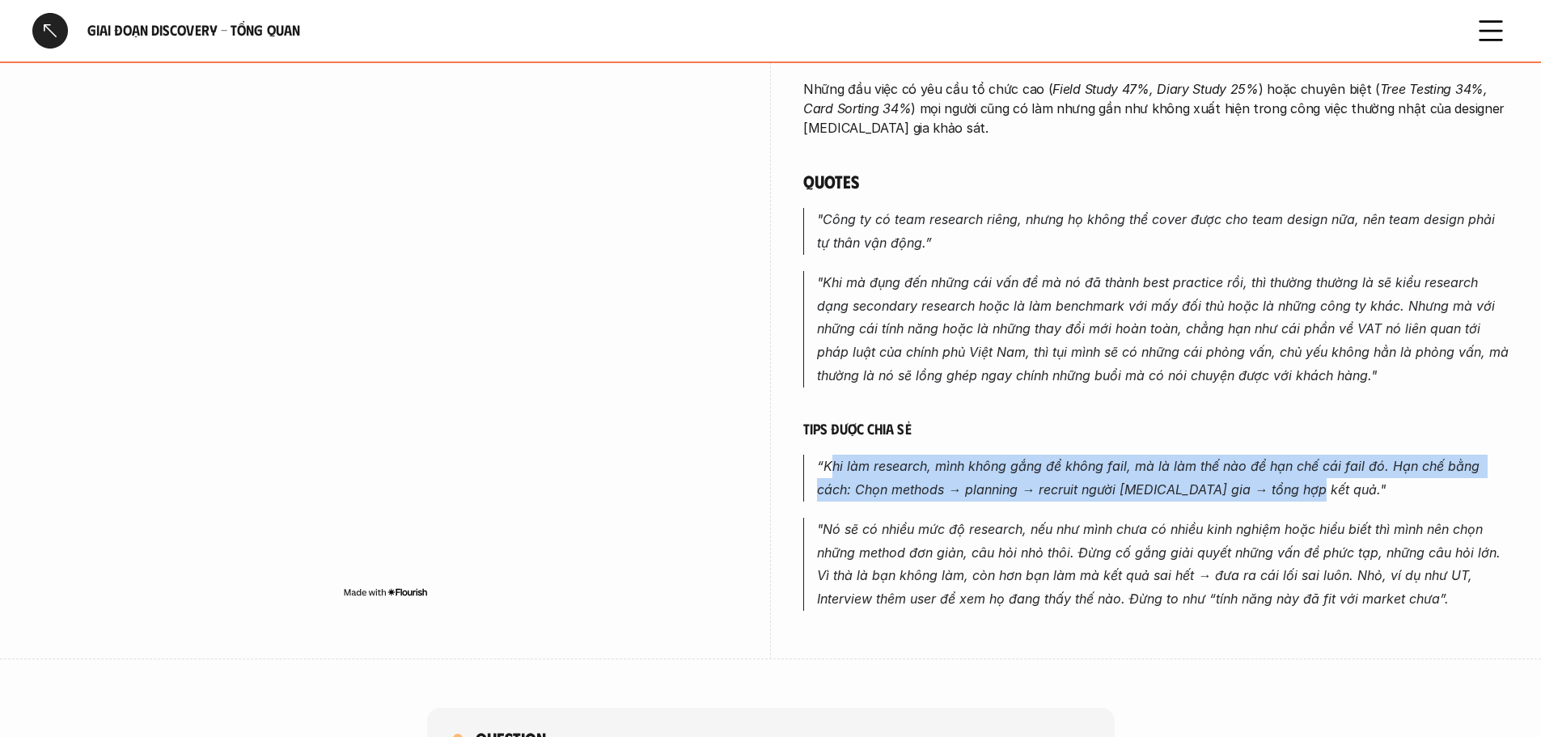
drag, startPoint x: 826, startPoint y: 447, endPoint x: 1426, endPoint y: 477, distance: 601.1
click at [1426, 477] on p "“Khi làm research, mình không gắng để không fail, mà là làm thế nào để hạn chế …" at bounding box center [1163, 478] width 692 height 47
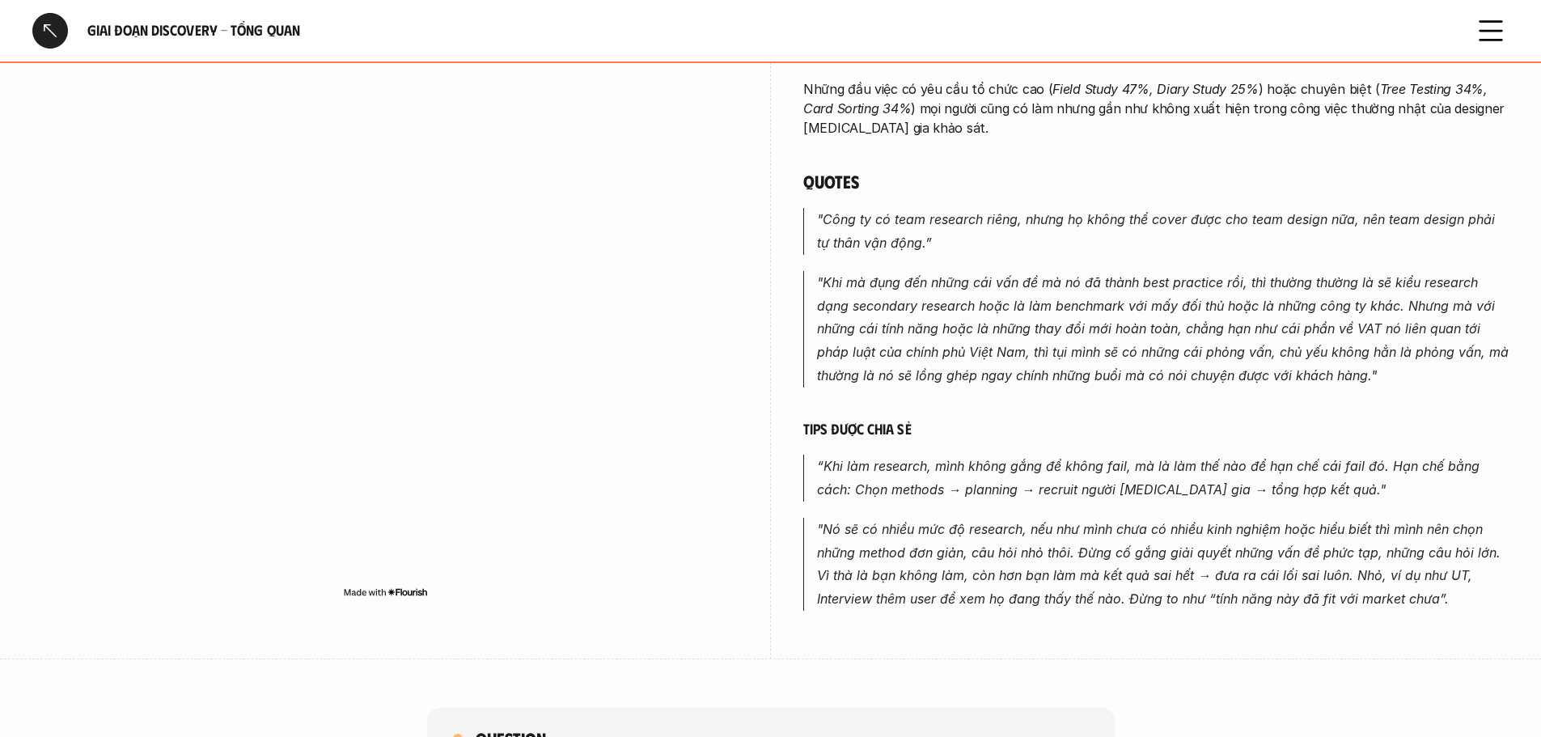
drag, startPoint x: 1365, startPoint y: 471, endPoint x: 893, endPoint y: 446, distance: 472.4
click at [831, 455] on p "“Khi làm research, mình không gắng để không fail, mà là làm thế nào để hạn chế …" at bounding box center [1163, 478] width 692 height 47
click at [1297, 467] on em "“Khi làm research, mình không gắng để không fail, mà là làm thế nào để hạn chế …" at bounding box center [1150, 478] width 667 height 40
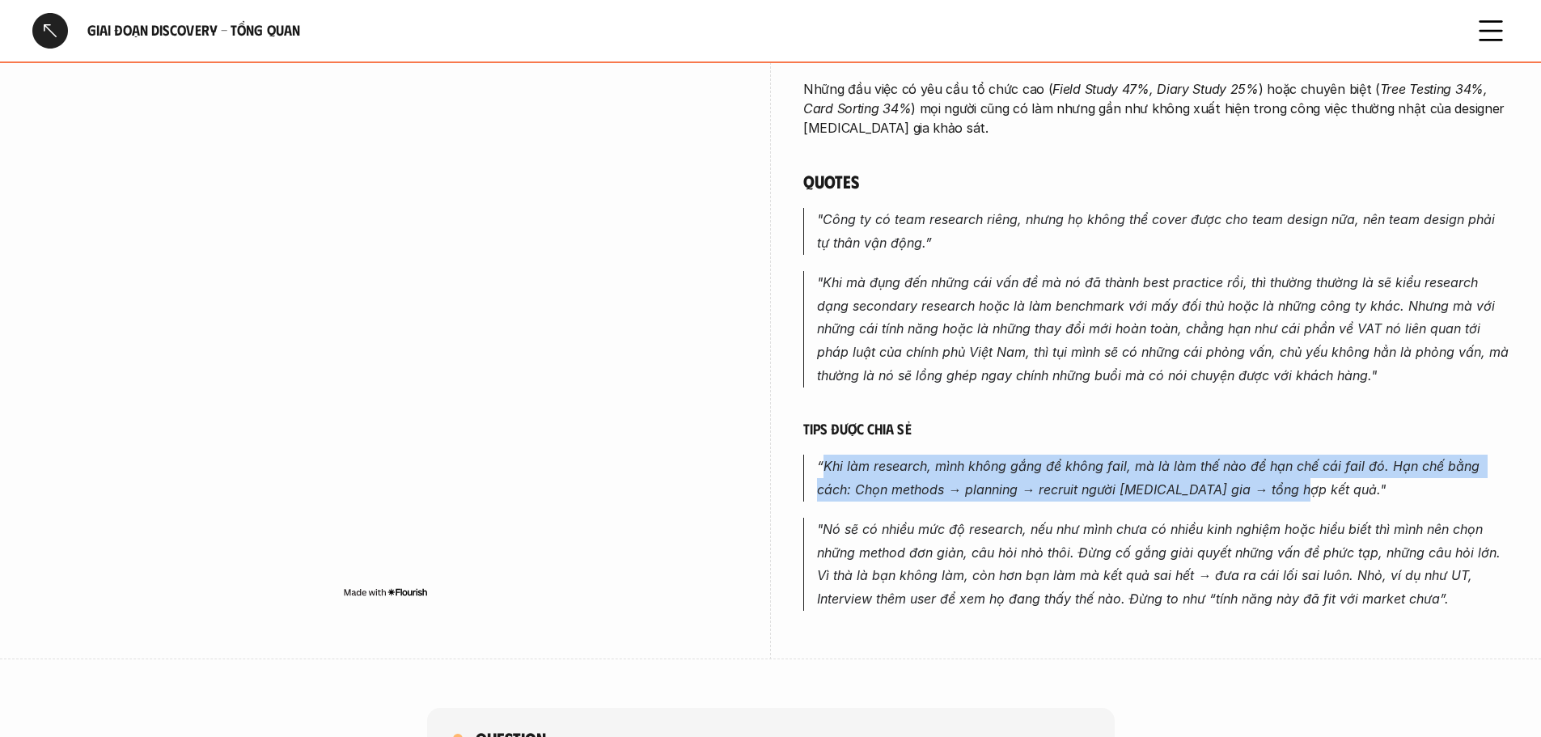
click at [887, 458] on em "“Khi làm research, mình không gắng để không fail, mà là làm thế nào để hạn chế …" at bounding box center [1150, 478] width 667 height 40
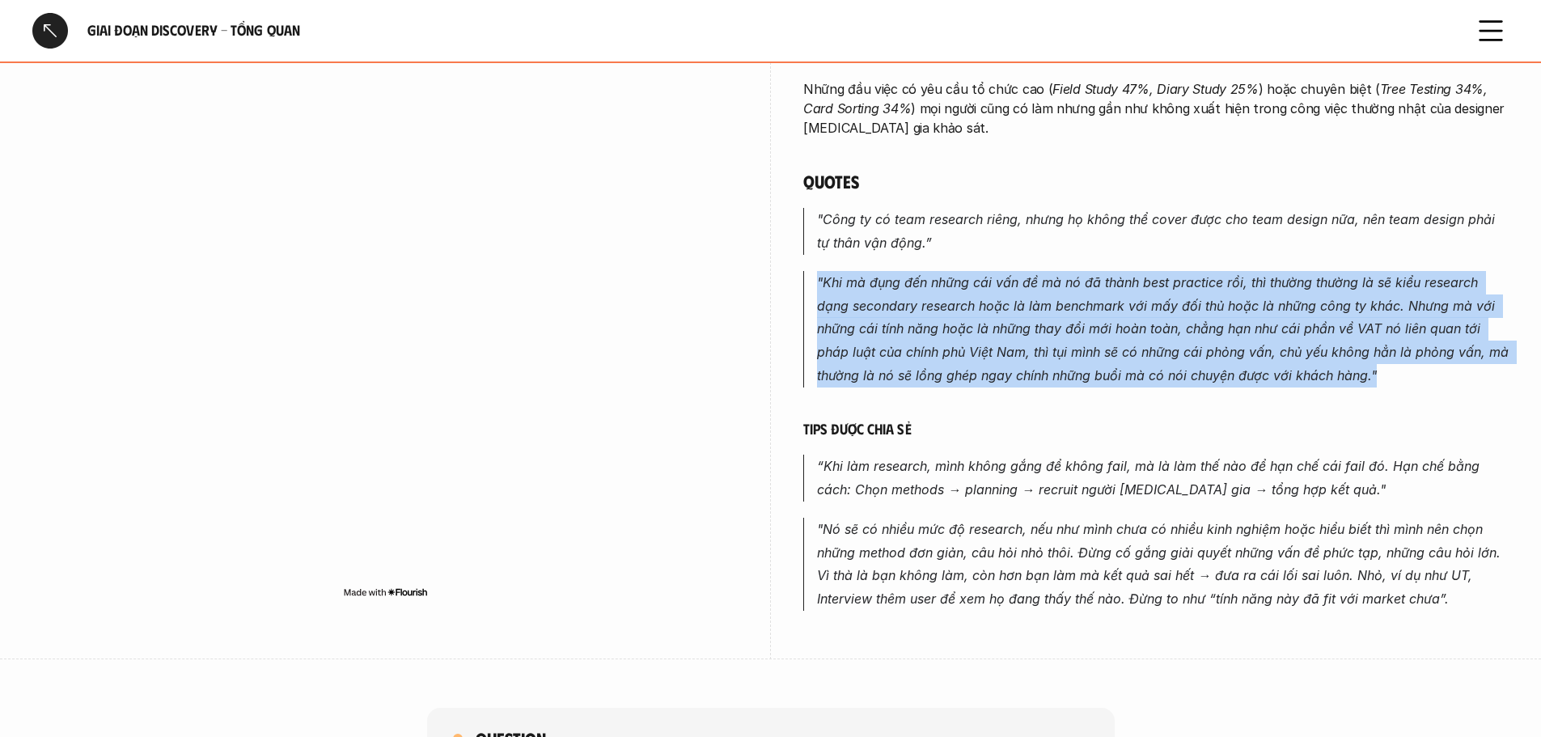
drag, startPoint x: 807, startPoint y: 256, endPoint x: 1440, endPoint y: 373, distance: 644.1
click at [1440, 373] on div "Các đầu việc phổ biến nhất trong giai đoạn Discovery đều thuộc nhóm nghiên cứu …" at bounding box center [1156, 109] width 706 height 1003
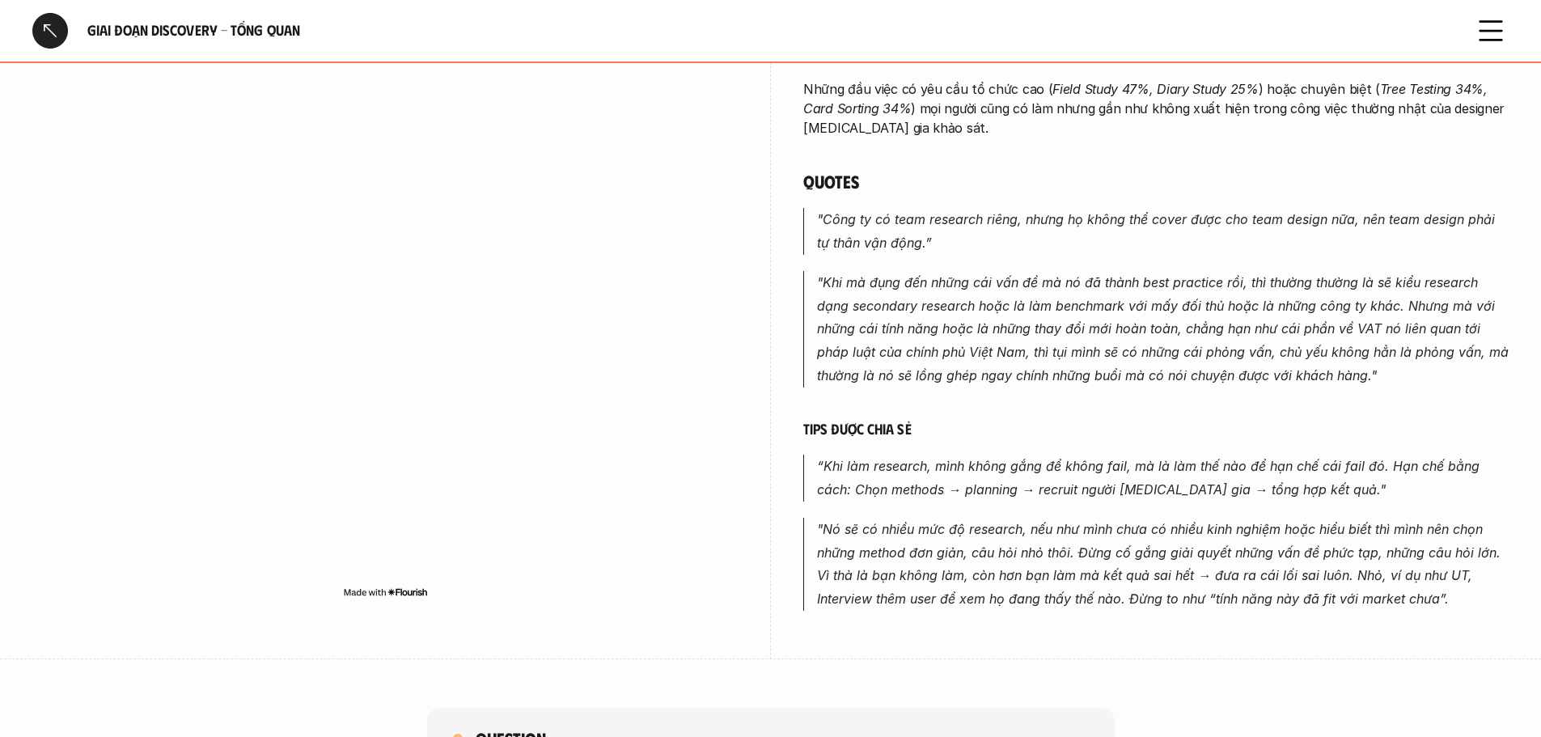
click at [835, 455] on p "“Khi làm research, mình không gắng để không fail, mà là làm thế nào để hạn chế …" at bounding box center [1163, 478] width 692 height 47
click at [1100, 289] on em ""Khi mà đụng đến những cái vấn đề mà nó đã thành best practice rồi, thì thường …" at bounding box center [1165, 328] width 696 height 109
click at [1084, 307] on img at bounding box center [1081, 313] width 21 height 21
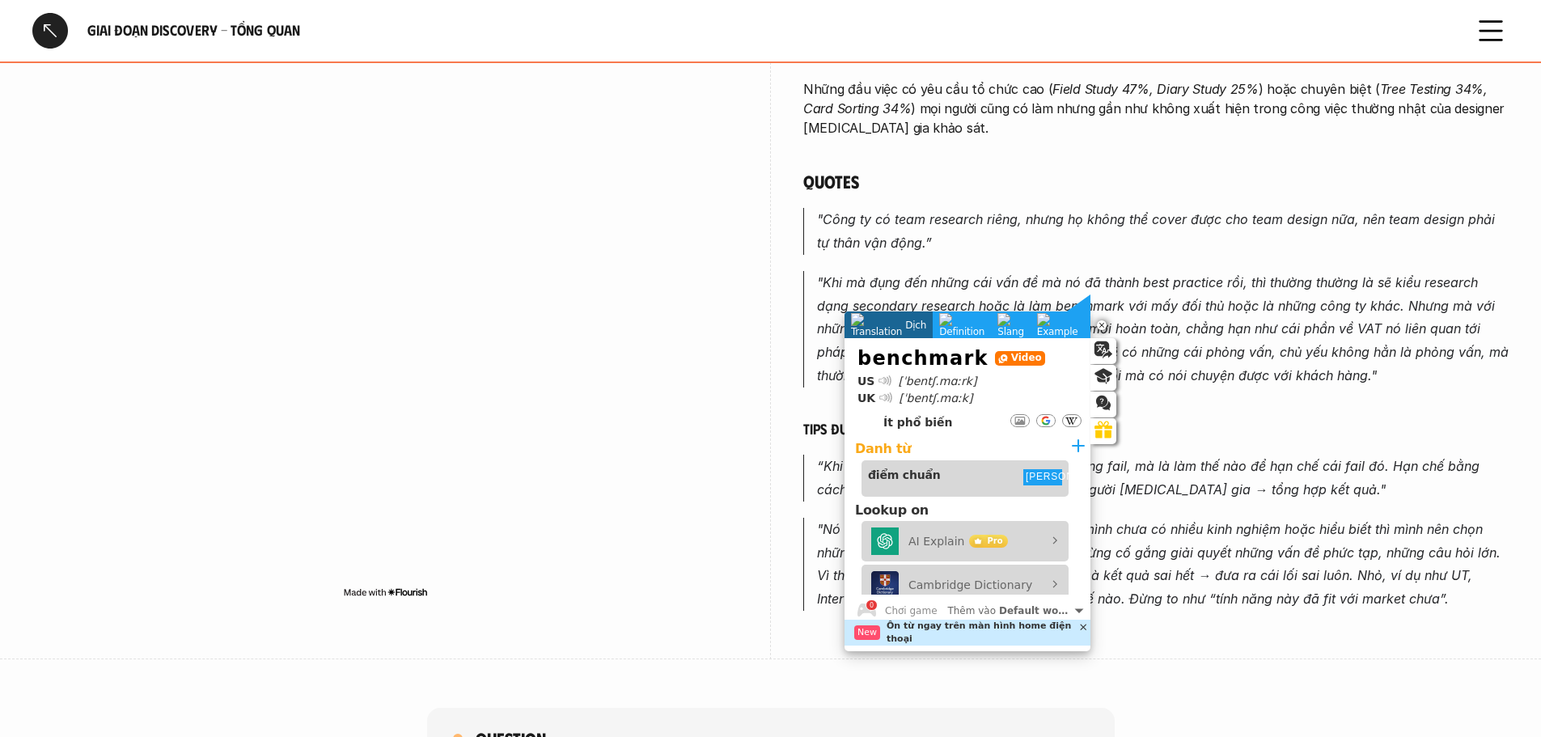
click at [1205, 337] on em ""Khi mà đụng đến những cái vấn đề mà nó đã thành best practice rồi, thì thường …" at bounding box center [1165, 328] width 696 height 109
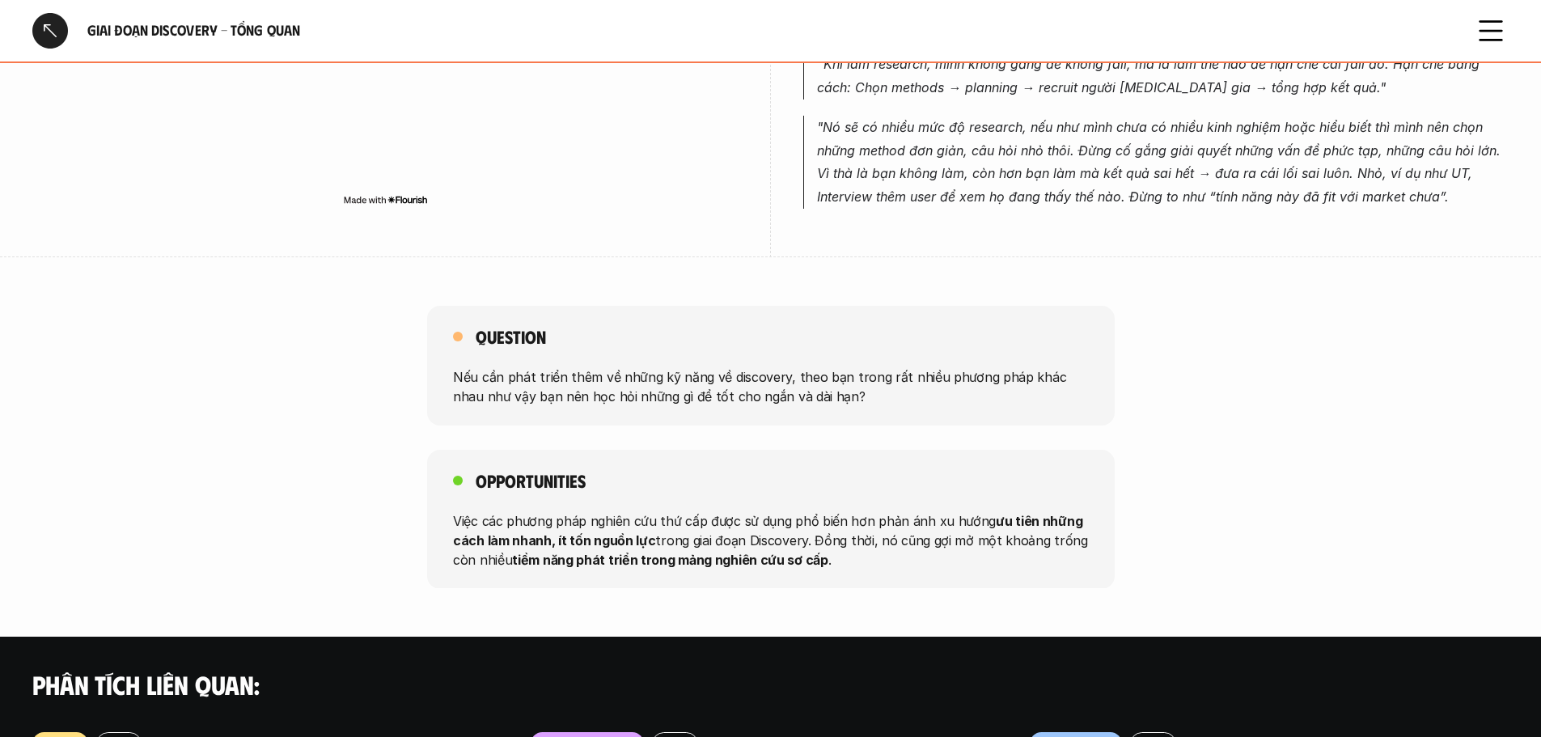
scroll to position [1214, 0]
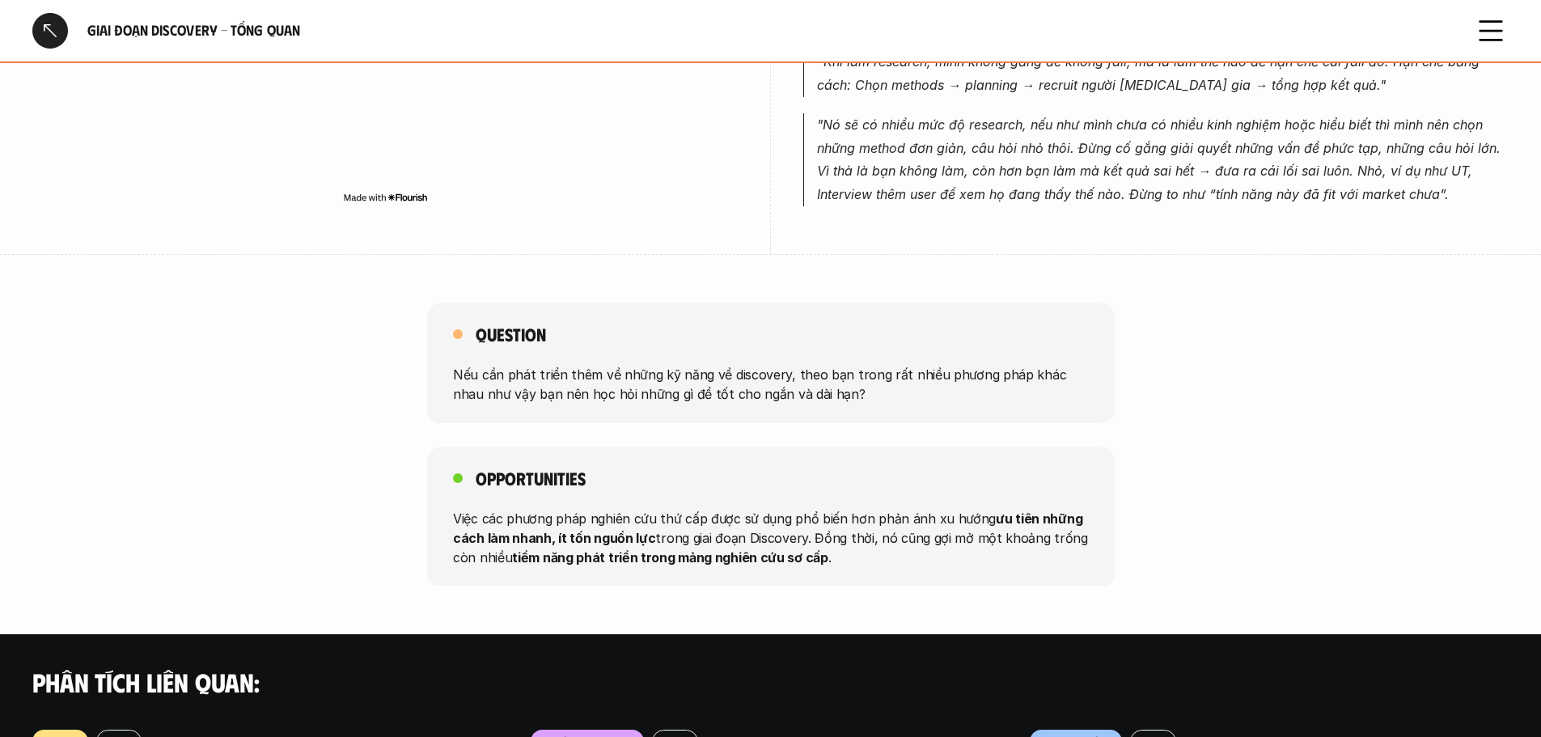
click at [54, 24] on div at bounding box center [50, 31] width 36 height 36
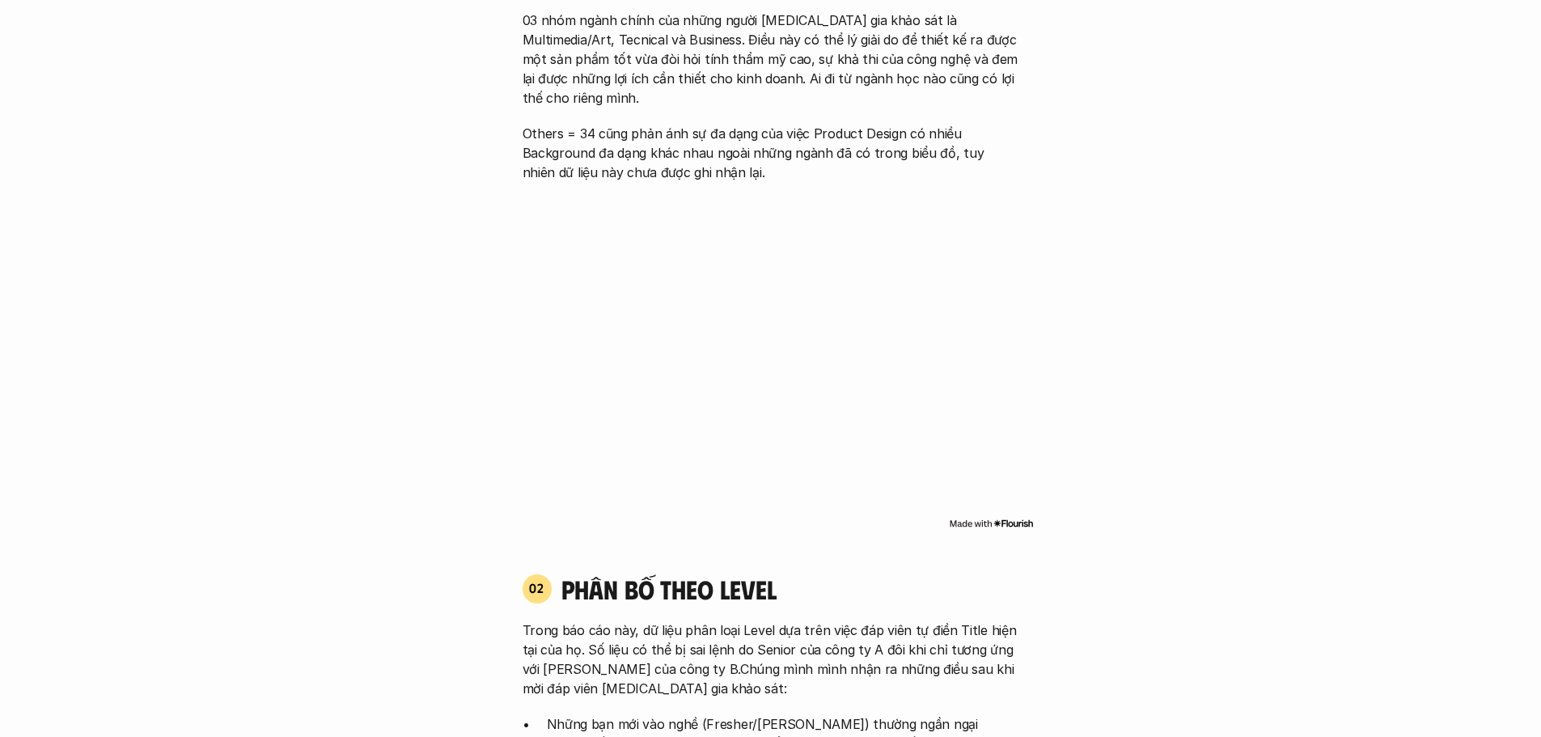
scroll to position [4714, 0]
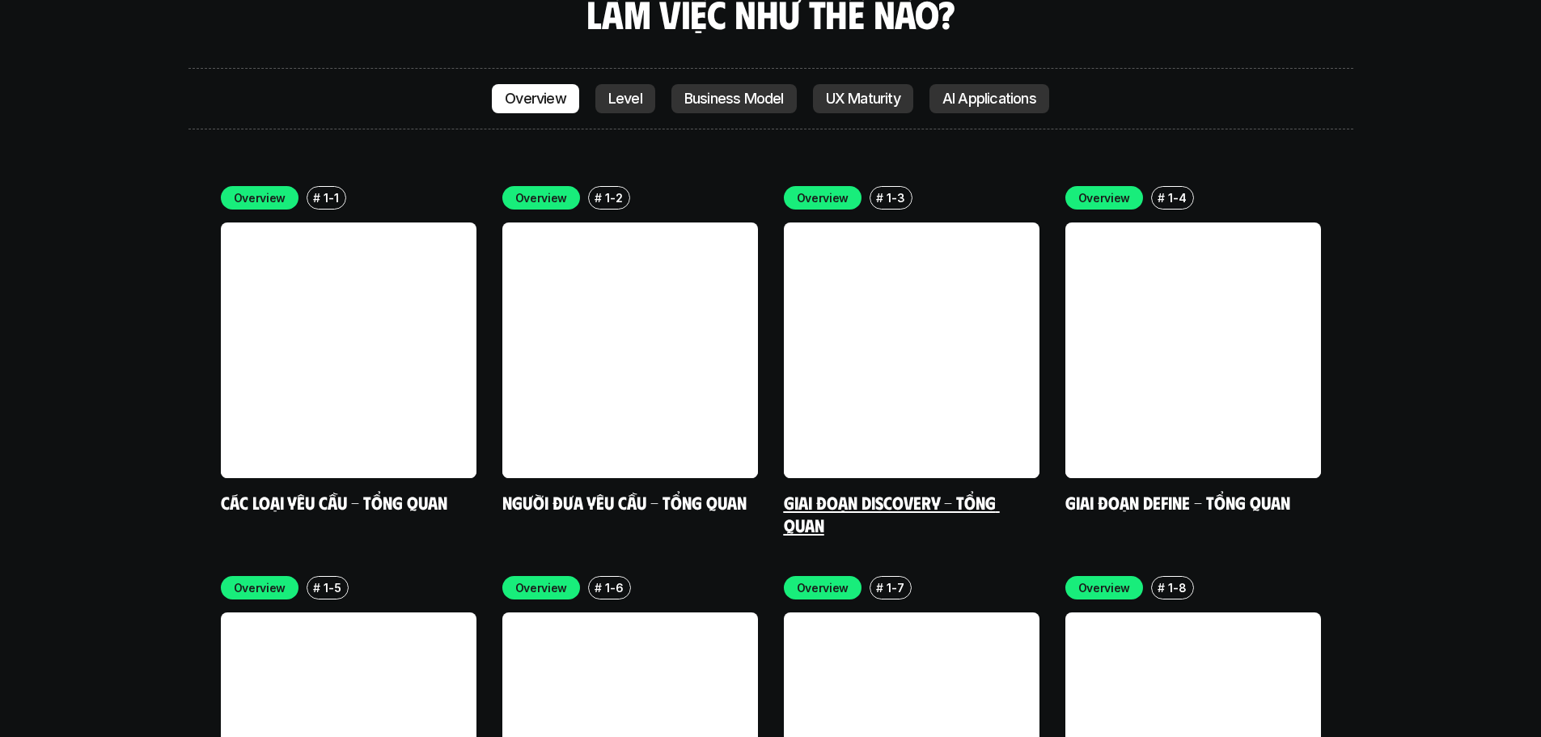
click at [1163, 275] on link at bounding box center [1194, 351] width 256 height 256
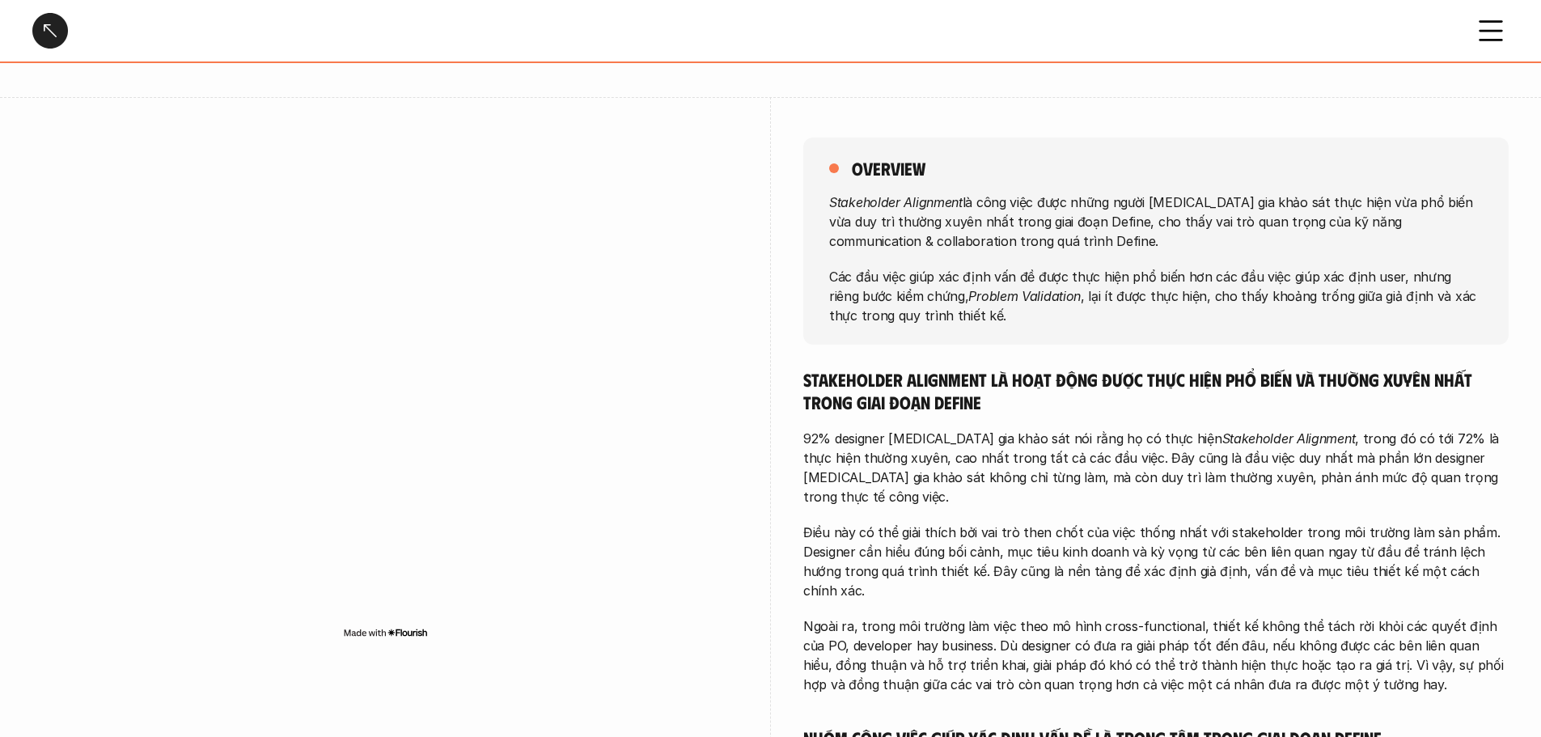
scroll to position [162, 0]
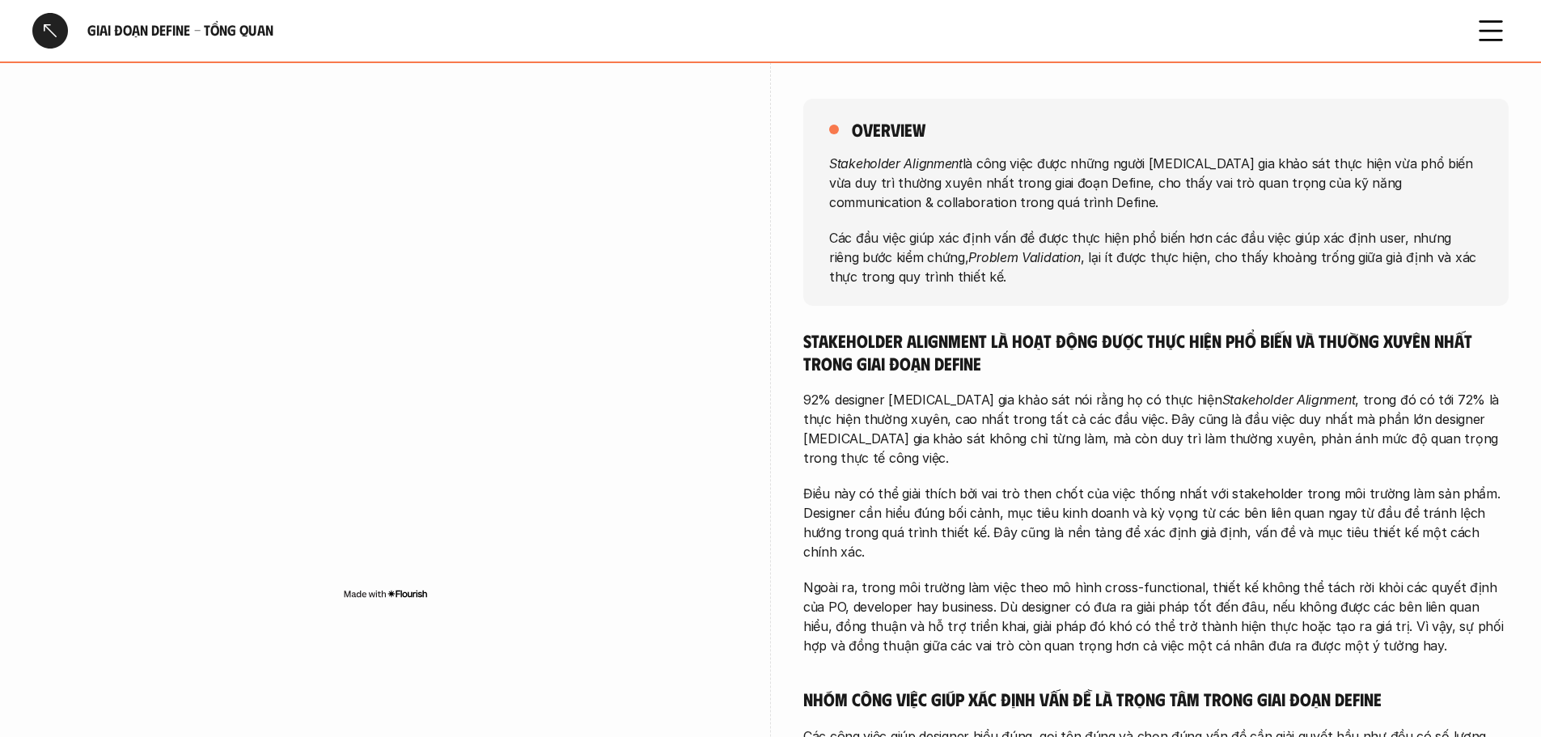
click at [1125, 511] on p "Điều này có thể giải thích bởi vai trò then chốt của việc thống nhất với stakeh…" at bounding box center [1156, 523] width 706 height 78
drag, startPoint x: 918, startPoint y: 354, endPoint x: 1008, endPoint y: 360, distance: 90.8
click at [1008, 360] on h5 "Stakeholder Alignment là hoạt động được thực hiện phổ biến và thường xuyên nhất…" at bounding box center [1156, 351] width 706 height 45
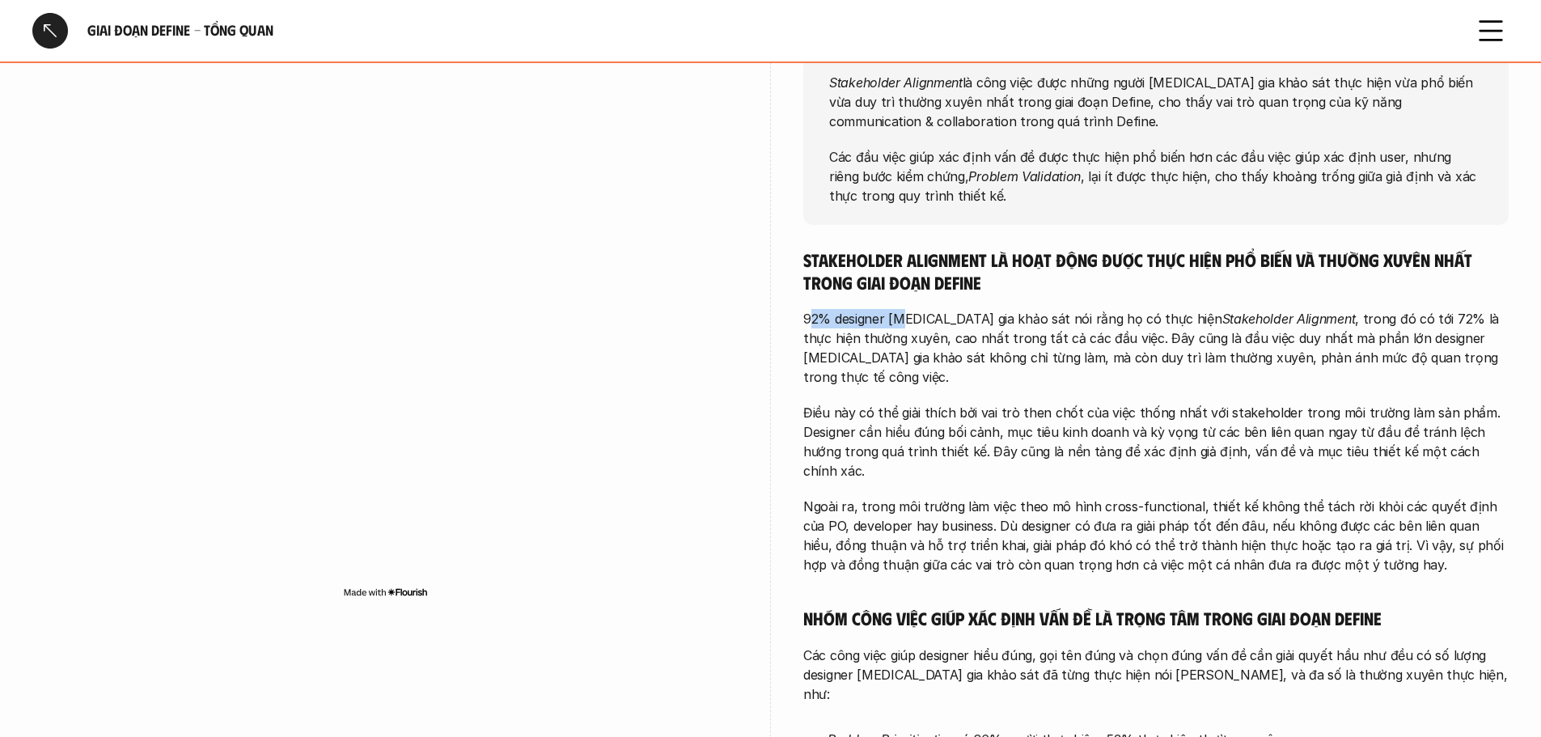
drag, startPoint x: 808, startPoint y: 318, endPoint x: 900, endPoint y: 319, distance: 91.4
click at [900, 319] on p "92% designer [MEDICAL_DATA] gia khảo sát nói rằng họ có thực hiện Stakeholder A…" at bounding box center [1156, 348] width 706 height 78
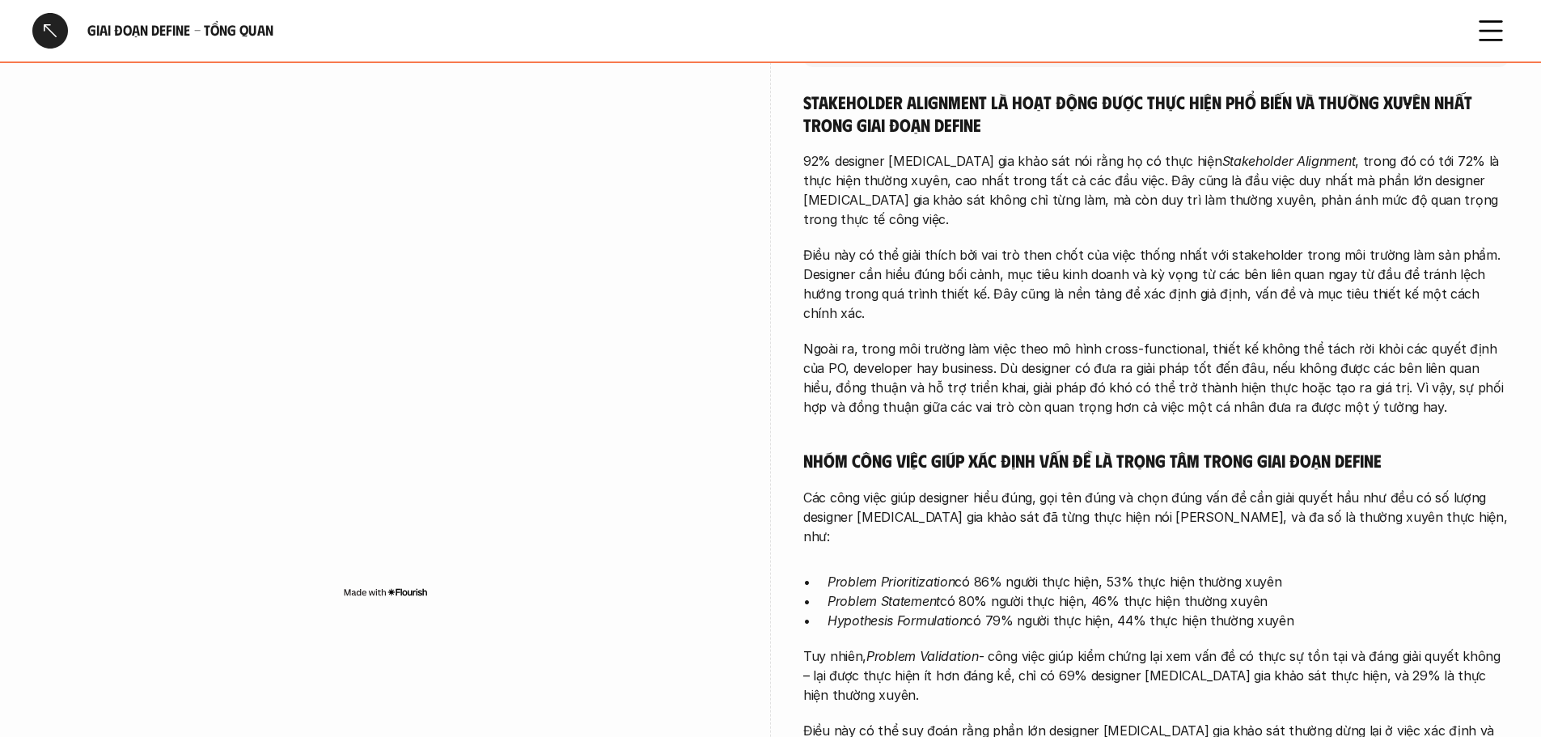
scroll to position [405, 0]
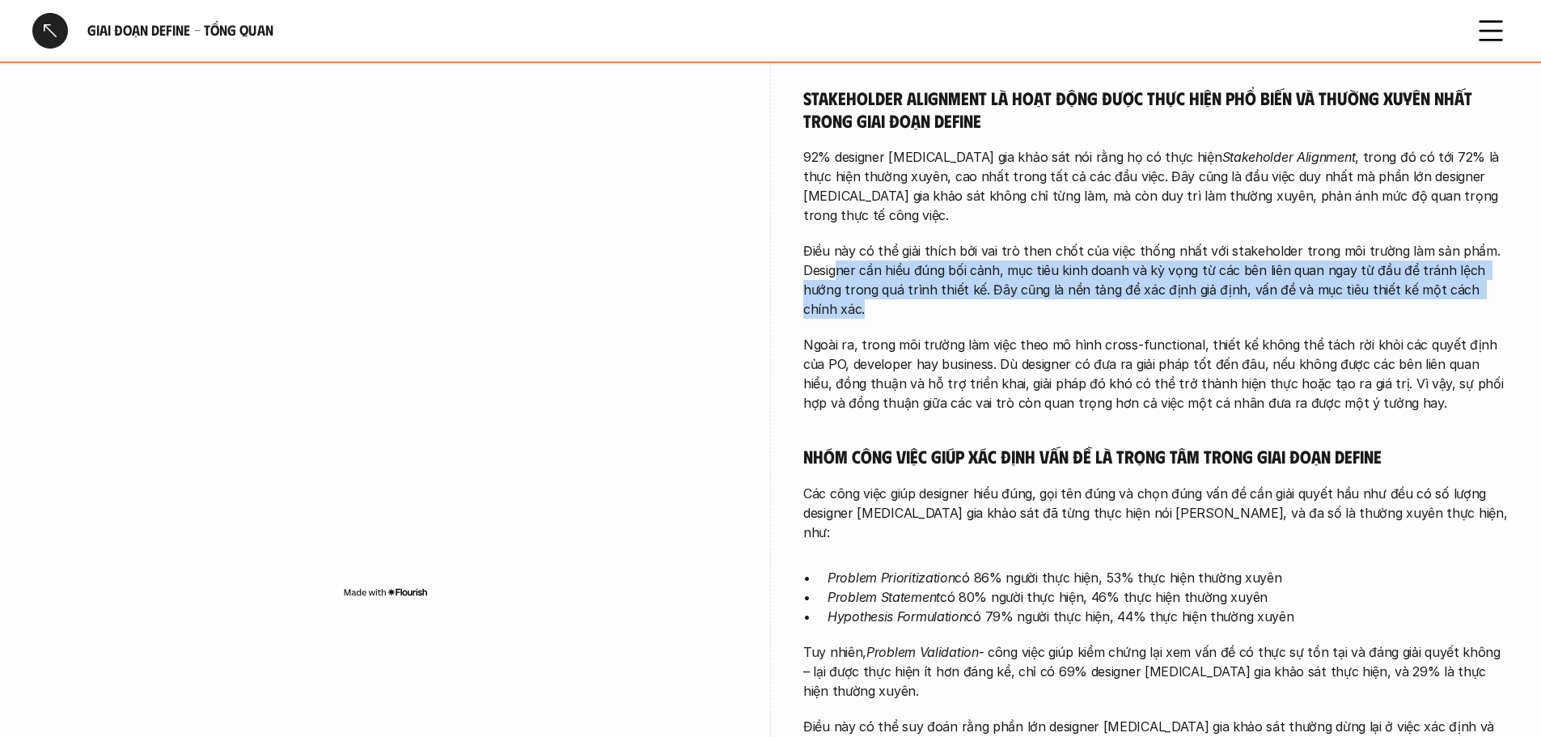
drag, startPoint x: 837, startPoint y: 248, endPoint x: 1495, endPoint y: 268, distance: 658.9
click at [1495, 268] on p "Điều này có thể giải thích bởi vai trò then chốt của việc thống nhất với stakeh…" at bounding box center [1156, 280] width 706 height 78
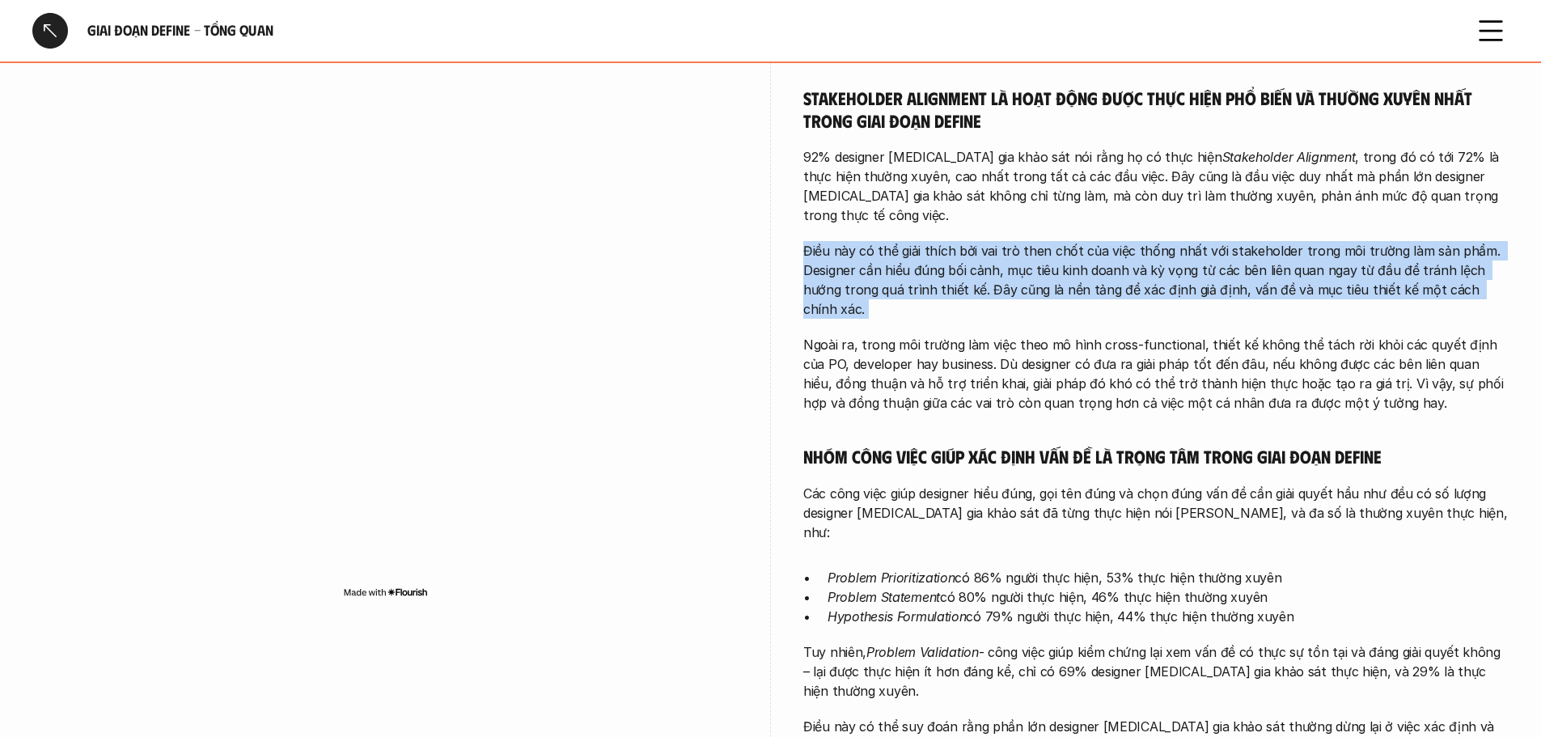
drag, startPoint x: 1496, startPoint y: 267, endPoint x: 810, endPoint y: 232, distance: 687.0
click at [810, 241] on p "Điều này có thể giải thích bởi vai trò then chốt của việc thống nhất với stakeh…" at bounding box center [1156, 280] width 706 height 78
drag, startPoint x: 806, startPoint y: 232, endPoint x: 1495, endPoint y: 275, distance: 690.7
click at [1495, 275] on p "Điều này có thể giải thích bởi vai trò then chốt của việc thống nhất với stakeh…" at bounding box center [1156, 280] width 706 height 78
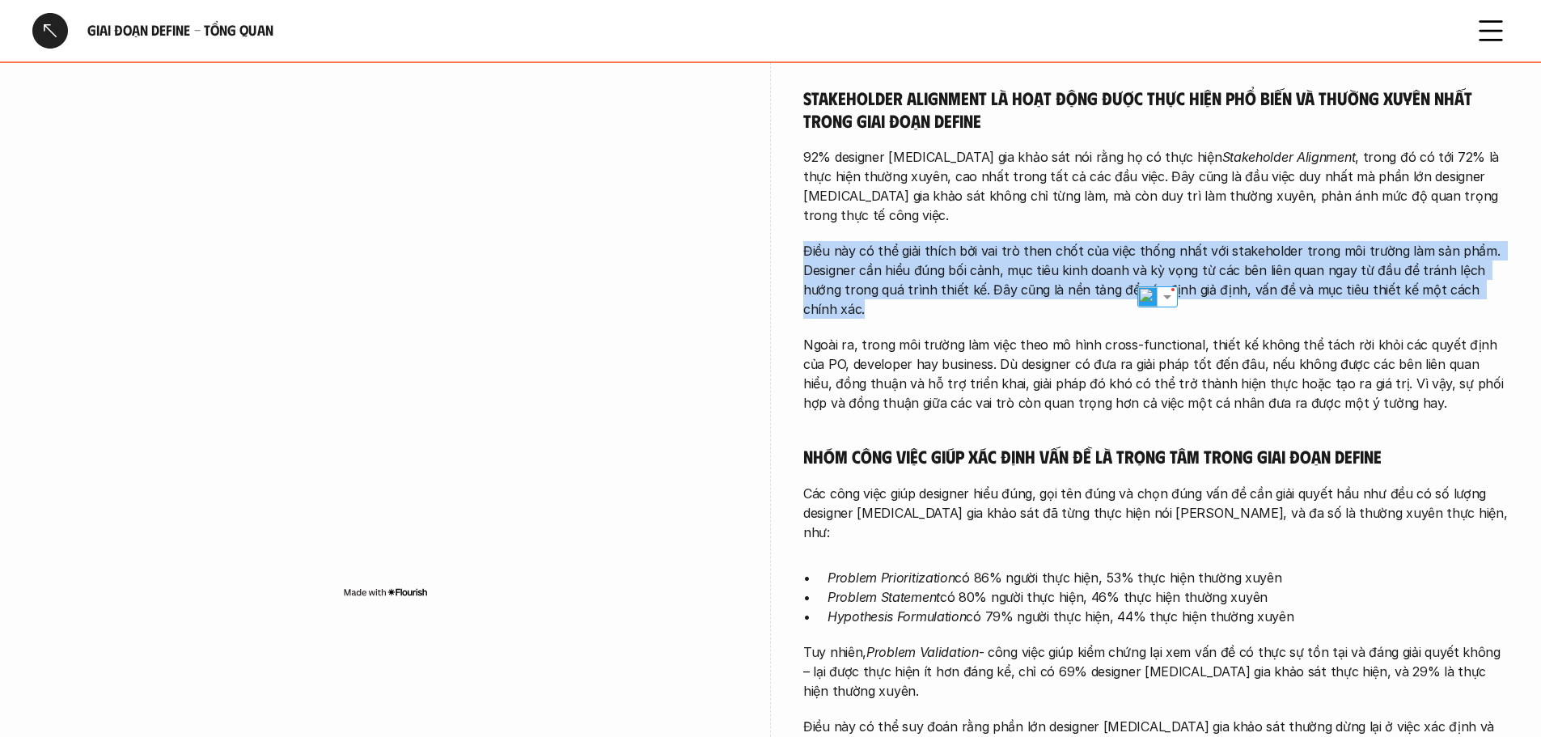
click at [1495, 275] on p "Điều này có thể giải thích bởi vai trò then chốt của việc thống nhất với stakeh…" at bounding box center [1156, 280] width 706 height 78
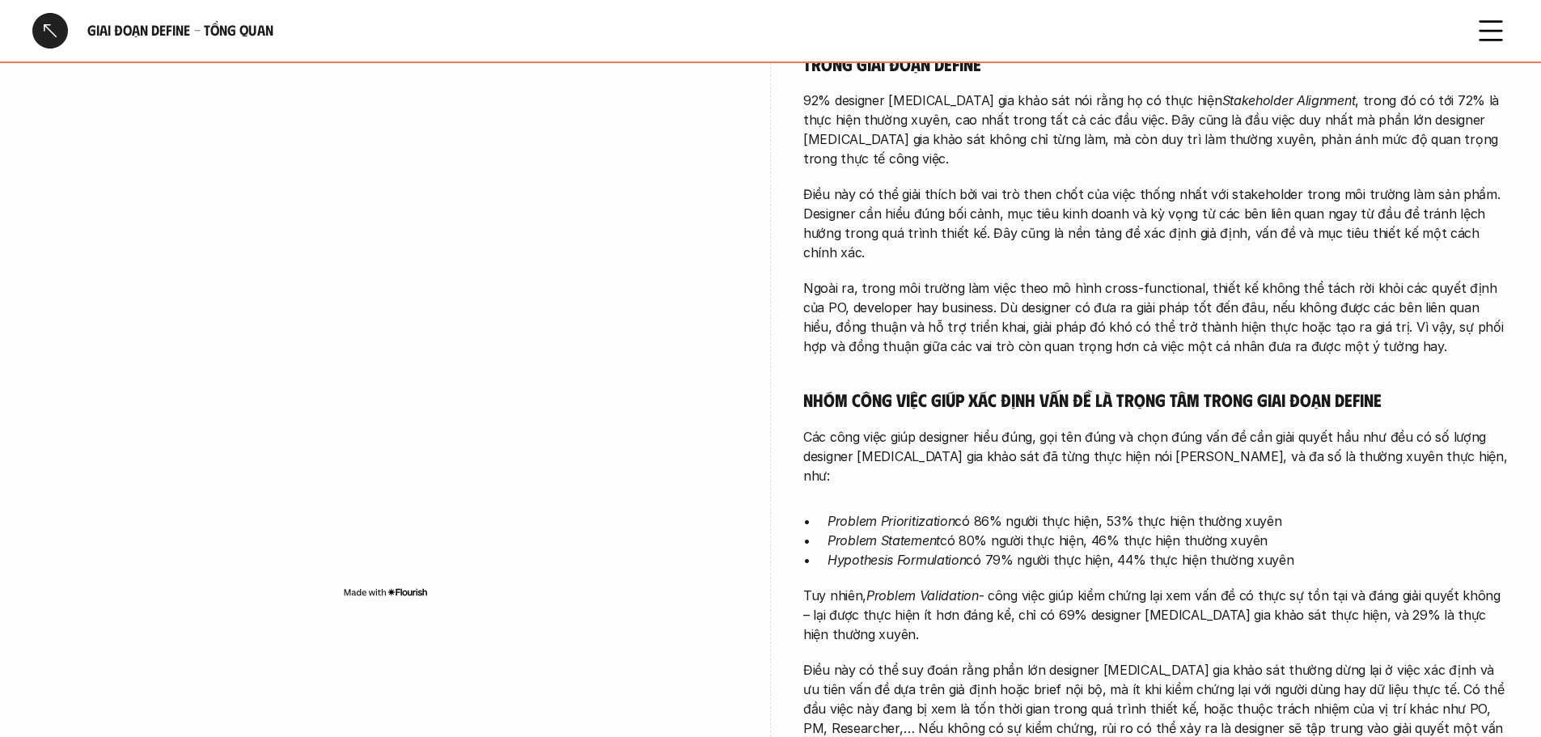
scroll to position [485, 0]
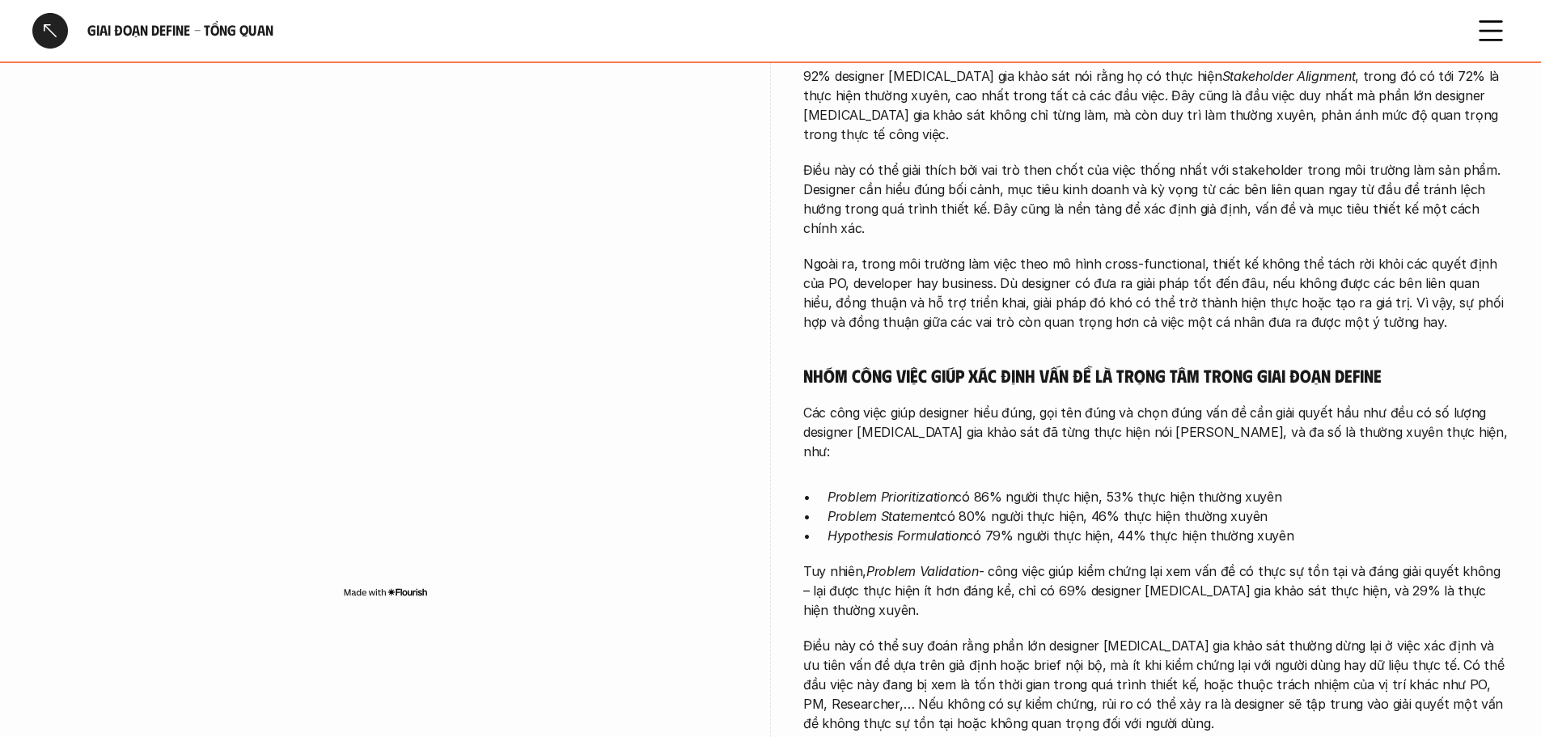
click at [1149, 254] on p "Ngoài ra, trong môi trường làm việc theo mô hình cross-functional, thiết kế khô…" at bounding box center [1156, 293] width 706 height 78
